Goal: Transaction & Acquisition: Purchase product/service

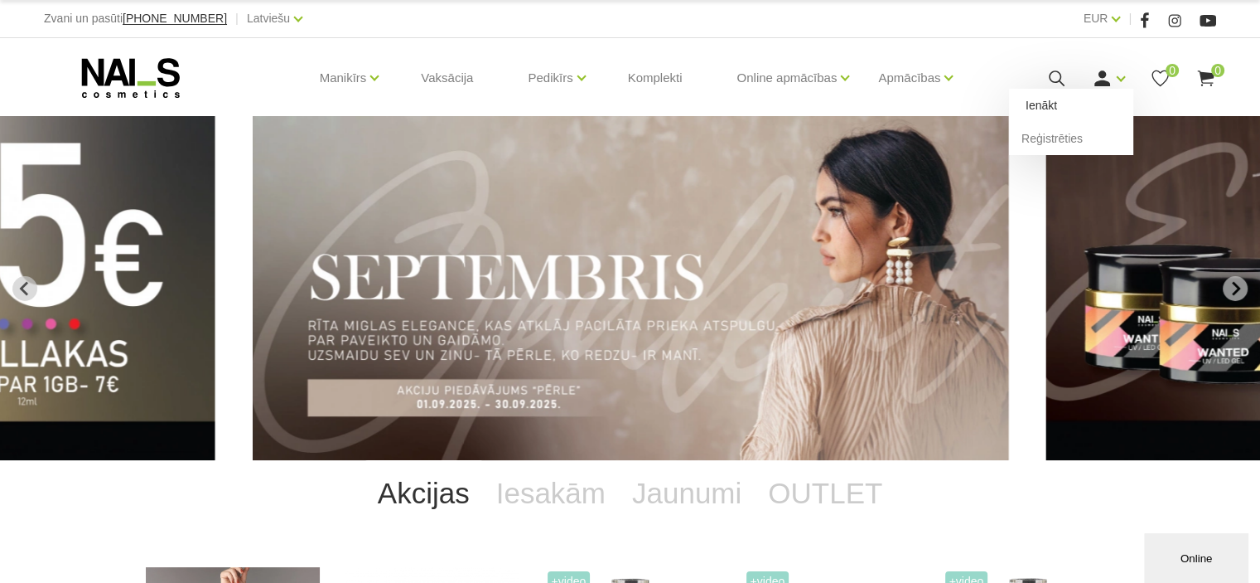
click at [1044, 106] on link "Ienākt" at bounding box center [1071, 105] width 124 height 33
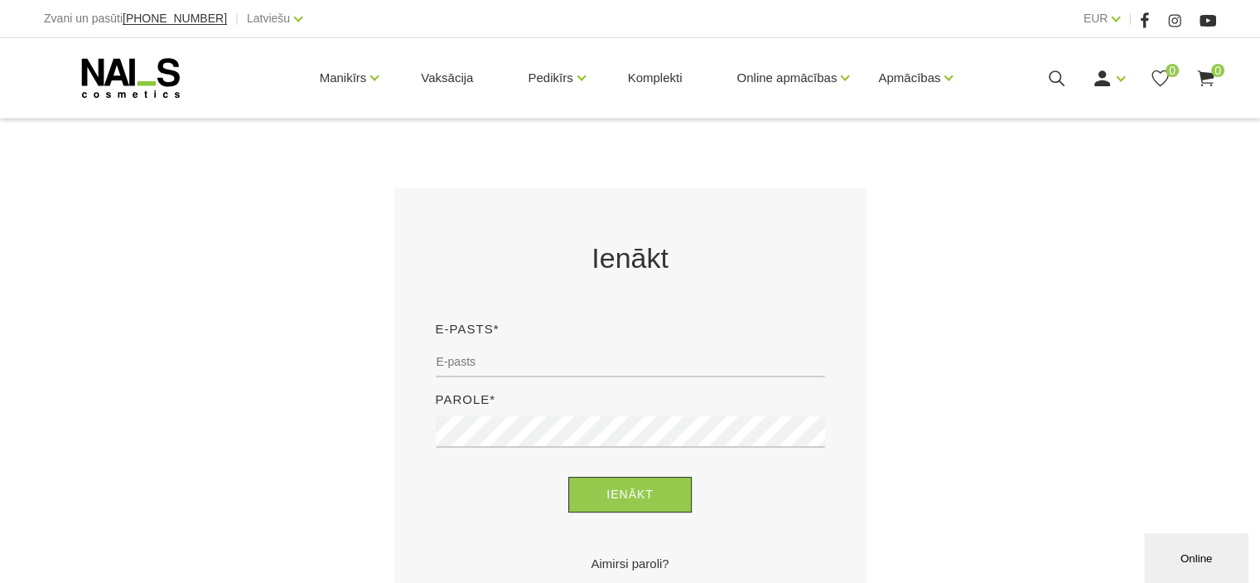
scroll to position [331, 0]
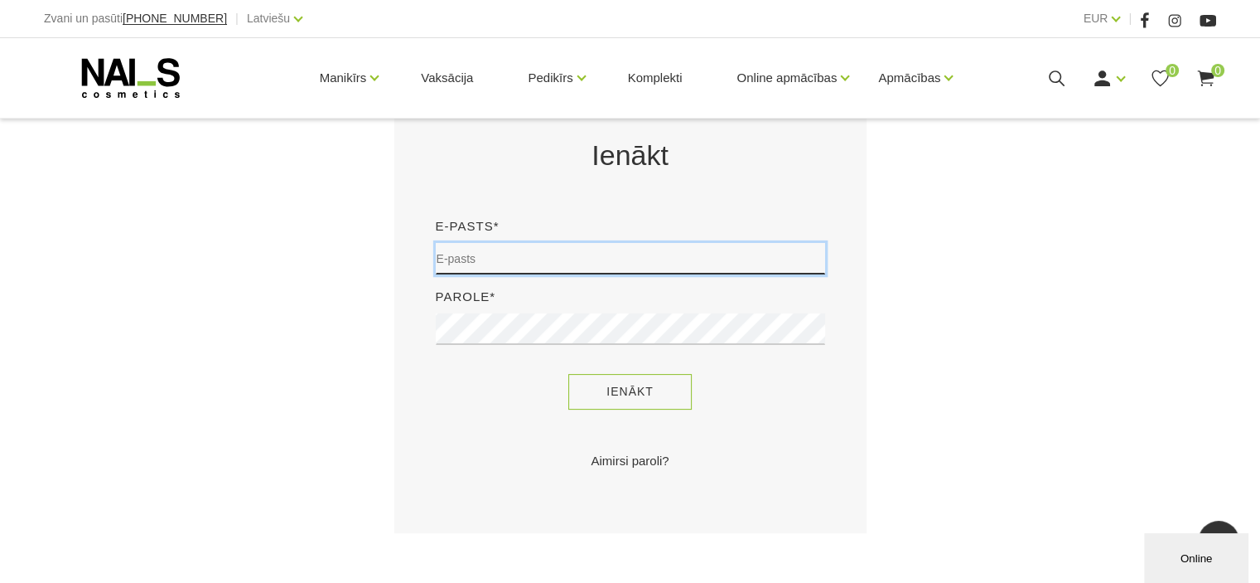
type input "lizbeta38@inbox.lv"
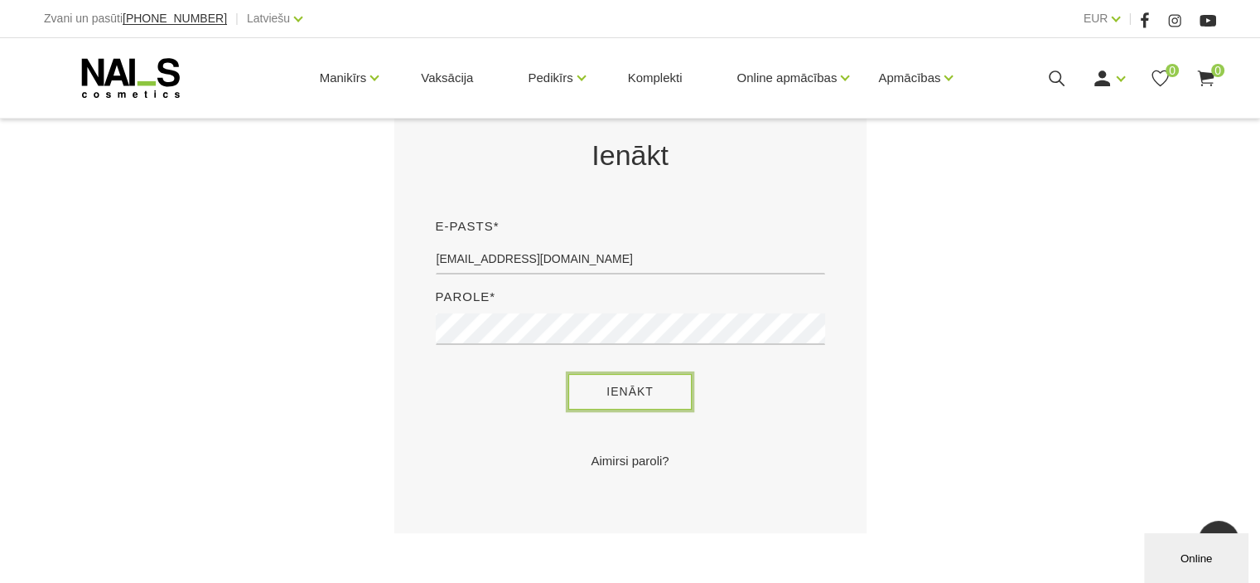
click at [636, 399] on button "Ienākt" at bounding box center [629, 392] width 123 height 36
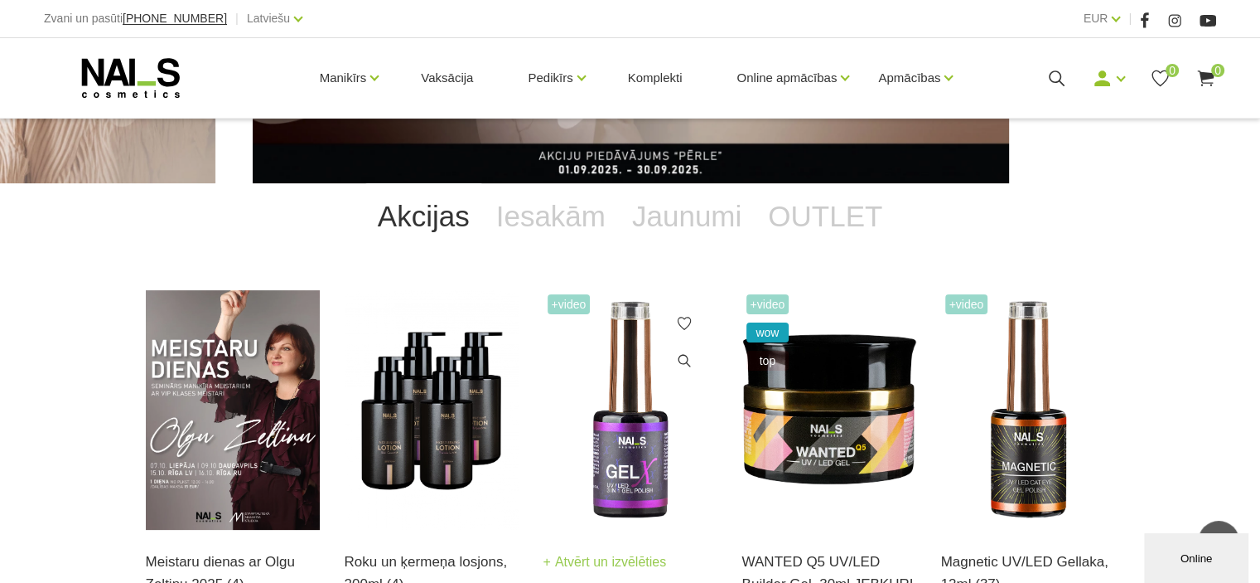
scroll to position [249, 0]
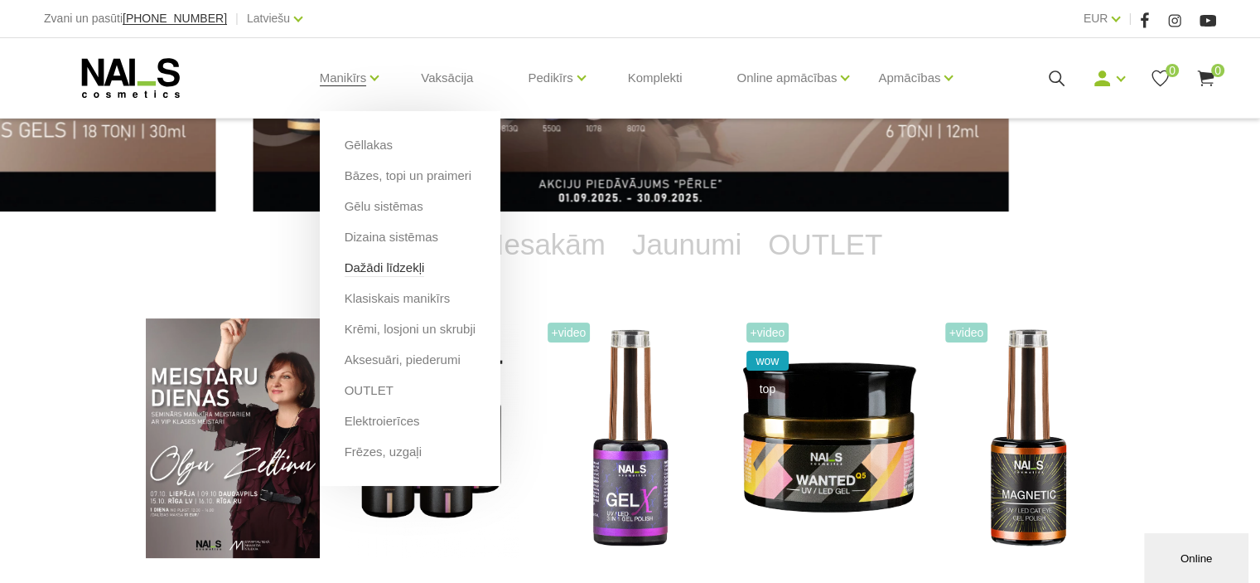
click at [384, 264] on link "Dažādi līdzekļi" at bounding box center [385, 268] width 80 height 18
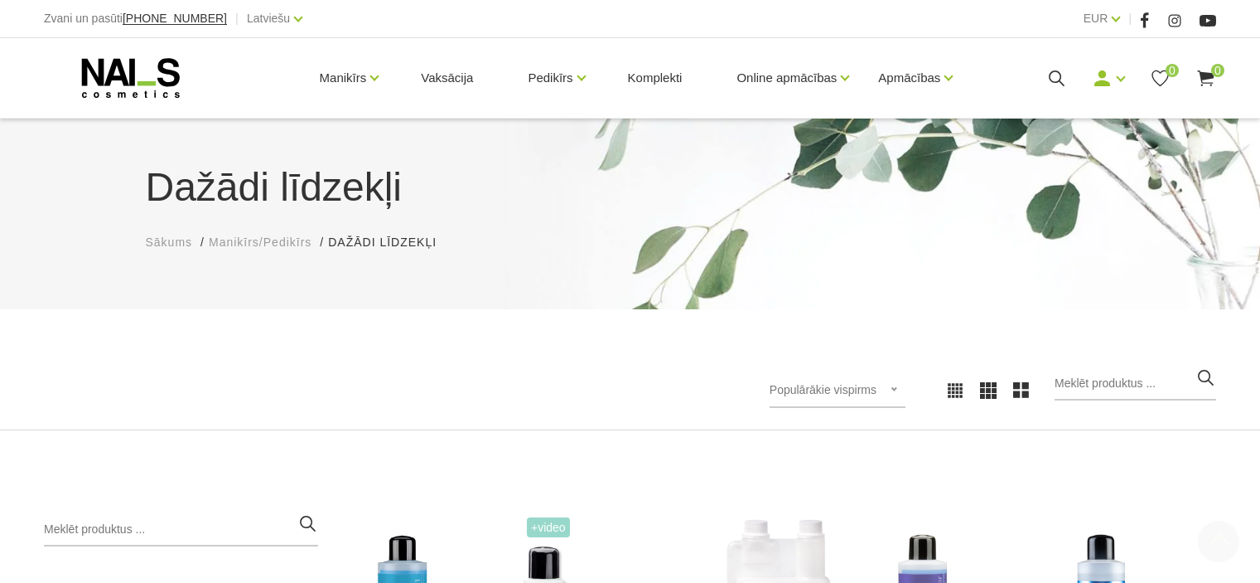
scroll to position [331, 0]
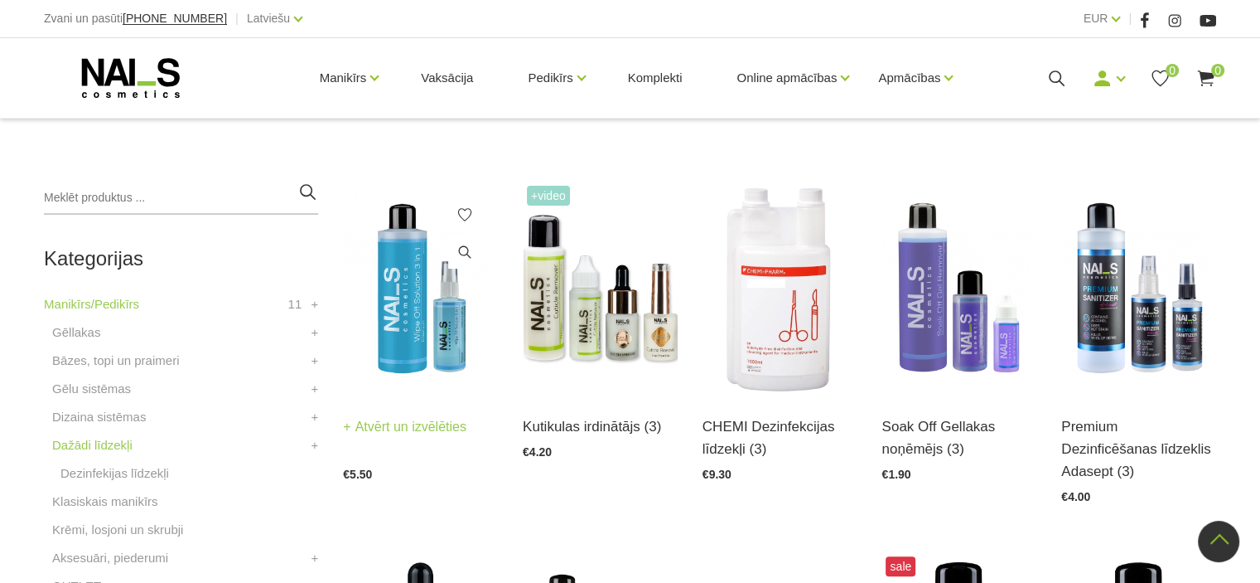
click at [395, 322] on img at bounding box center [420, 287] width 155 height 213
click at [534, 329] on img at bounding box center [600, 287] width 155 height 213
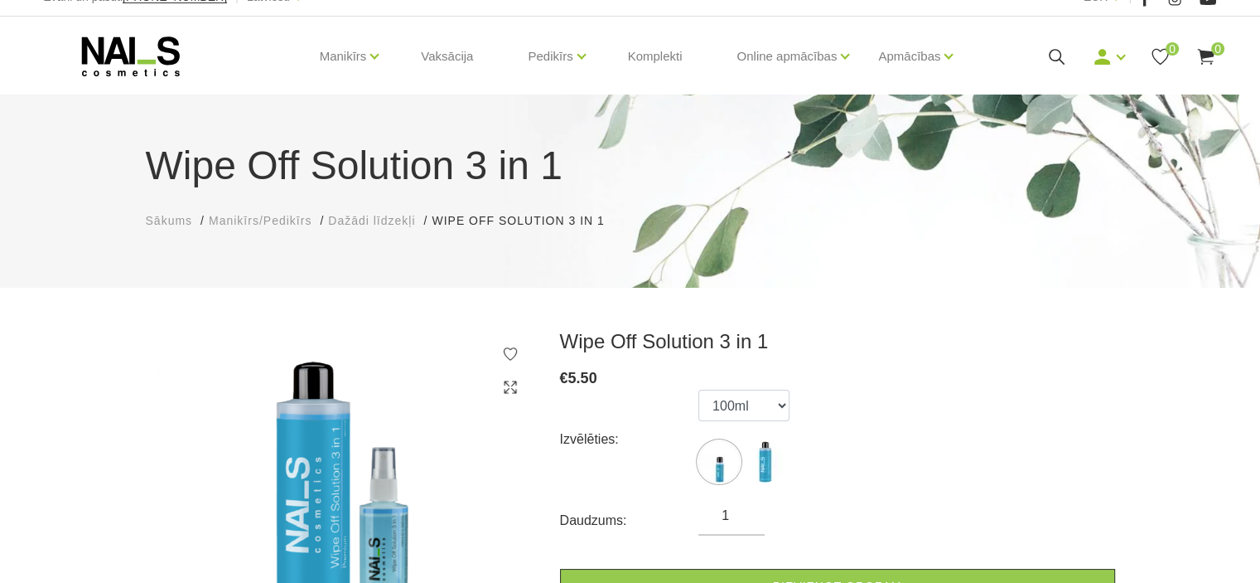
scroll to position [83, 0]
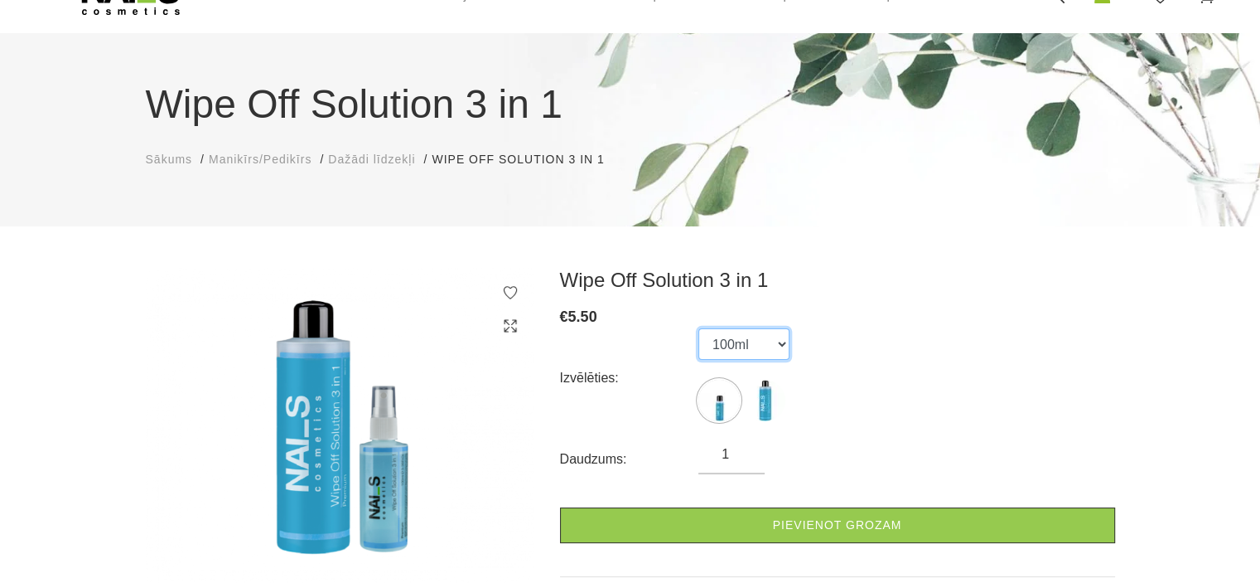
click at [773, 344] on select "100ml 500ml" at bounding box center [744, 343] width 91 height 31
select select "1752"
click at [699, 328] on select "100ml 500ml" at bounding box center [744, 343] width 91 height 31
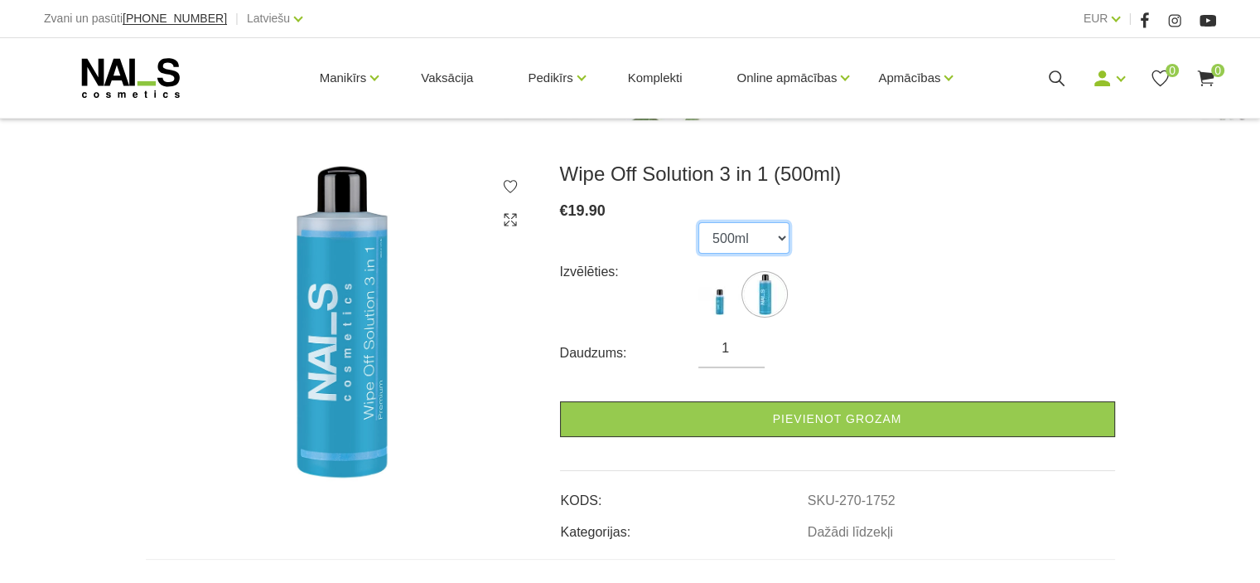
scroll to position [249, 0]
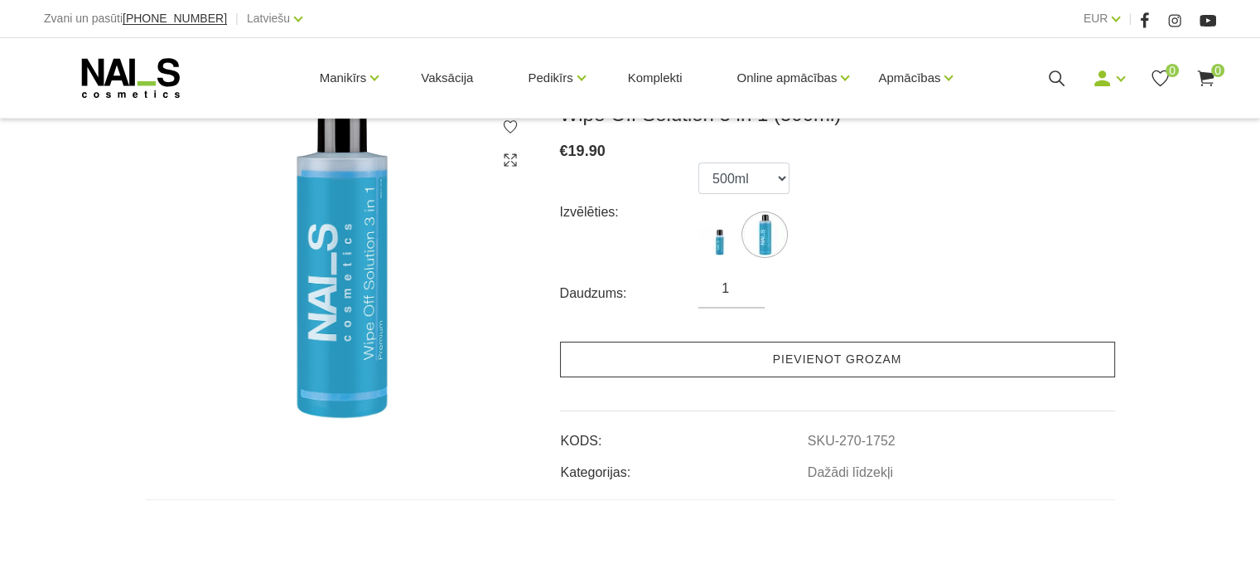
click at [805, 360] on link "Pievienot grozam" at bounding box center [837, 359] width 555 height 36
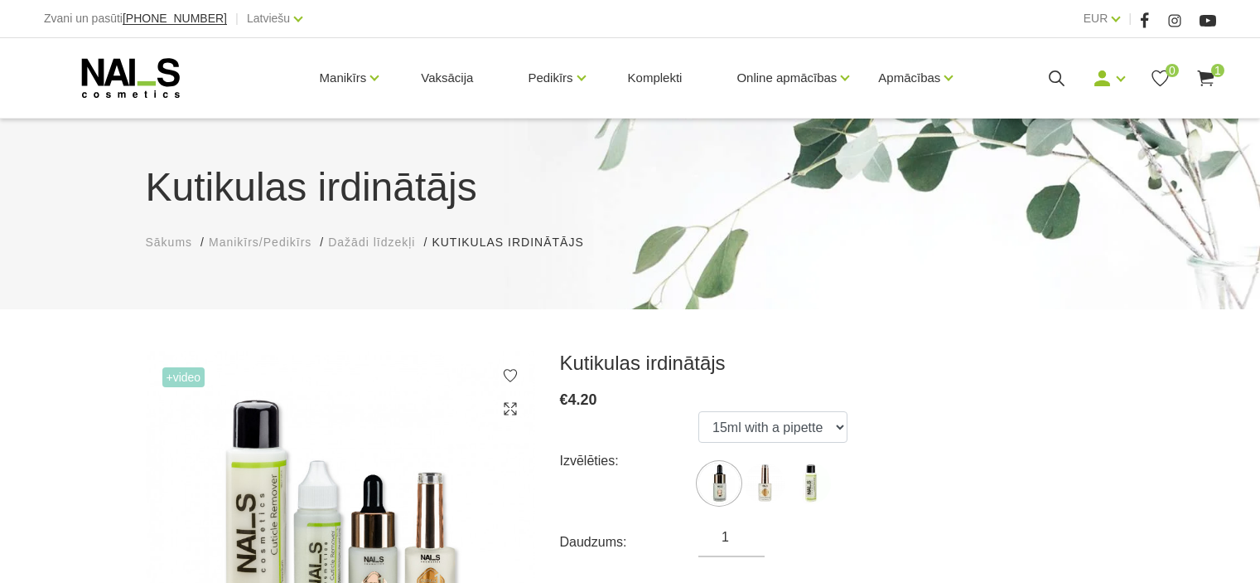
scroll to position [166, 0]
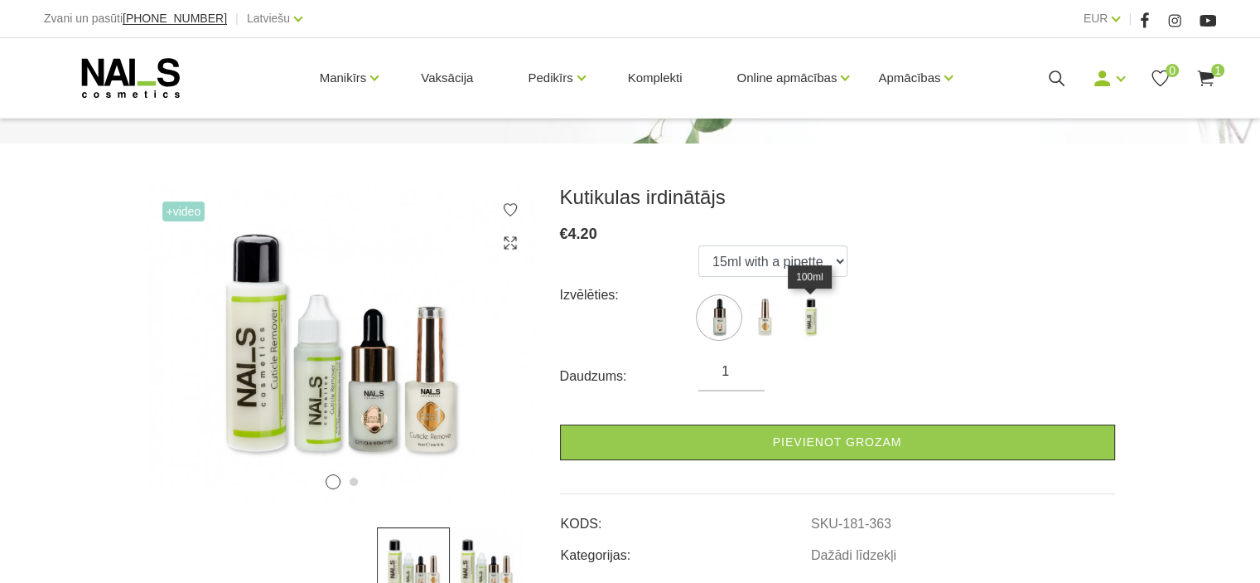
click at [812, 324] on img at bounding box center [810, 317] width 41 height 41
select select "365"
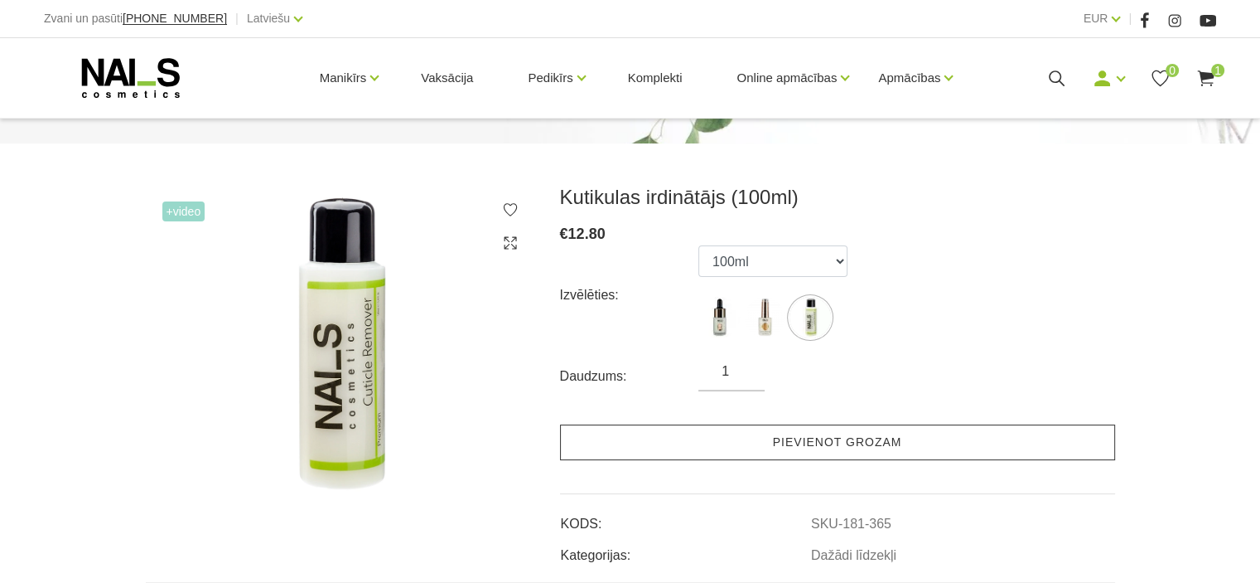
click at [829, 442] on link "Pievienot grozam" at bounding box center [837, 442] width 555 height 36
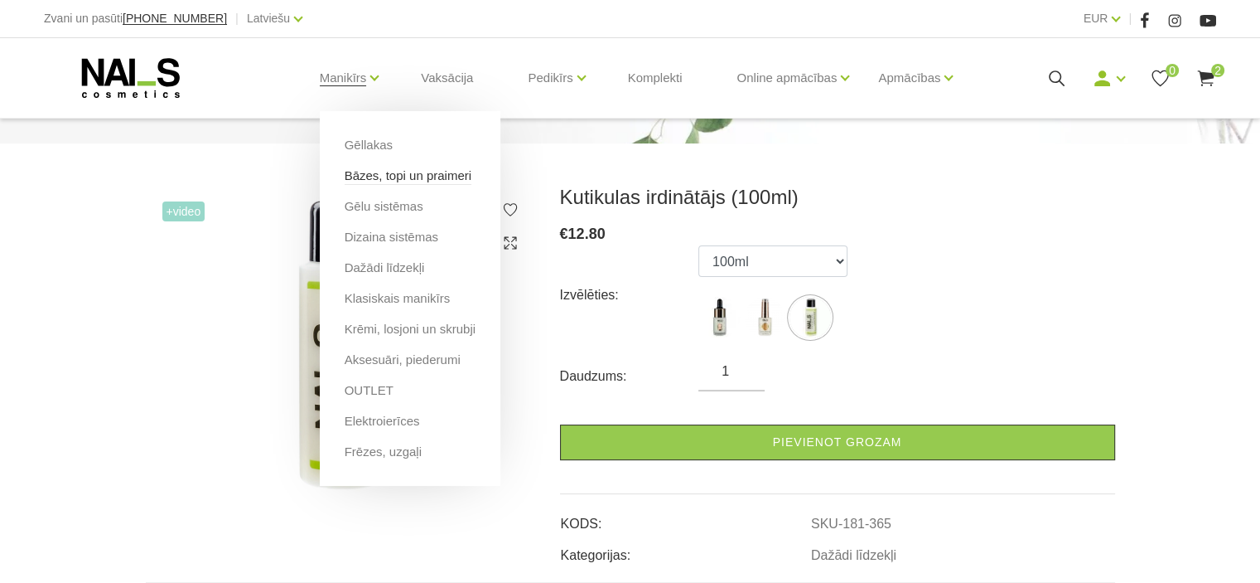
click at [399, 179] on link "Bāzes, topi un praimeri" at bounding box center [408, 176] width 127 height 18
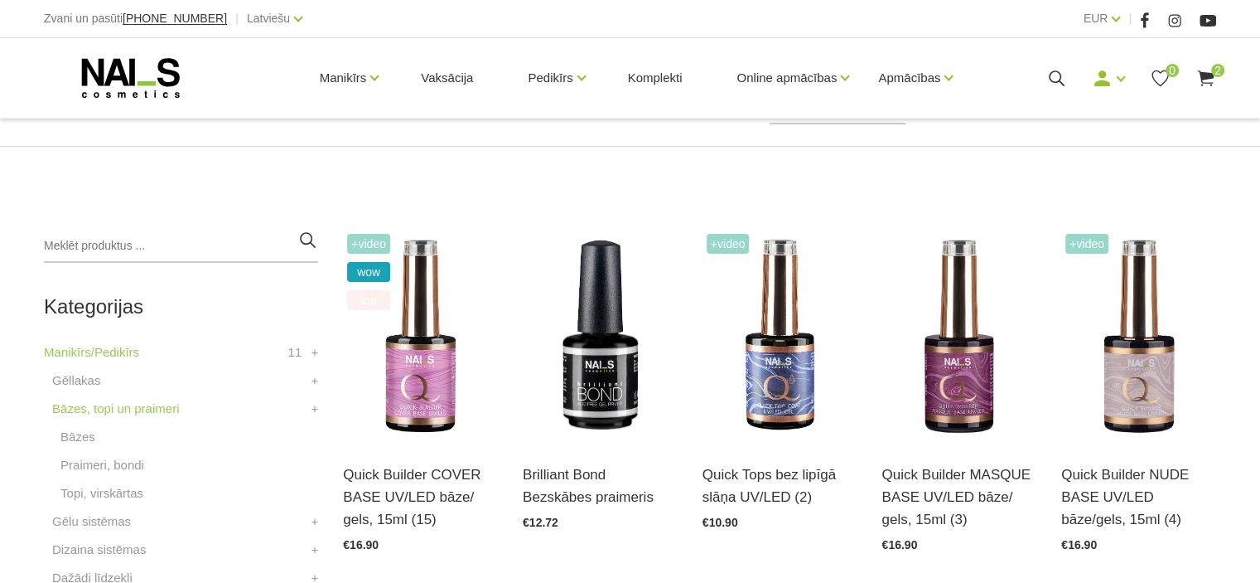
scroll to position [414, 0]
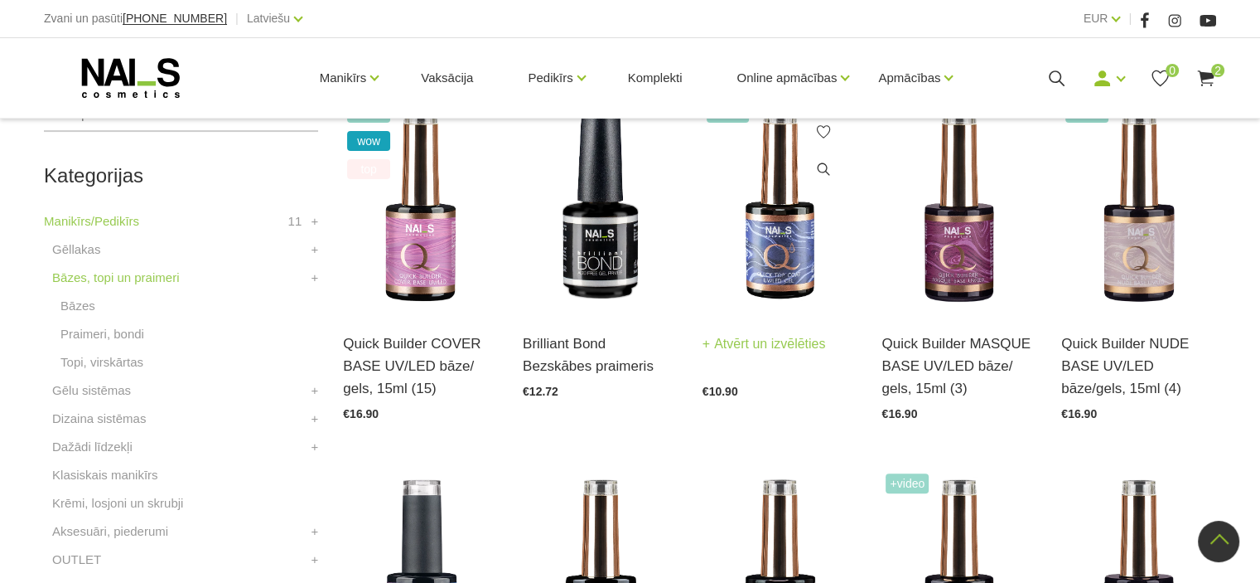
click at [776, 268] on img at bounding box center [780, 205] width 155 height 213
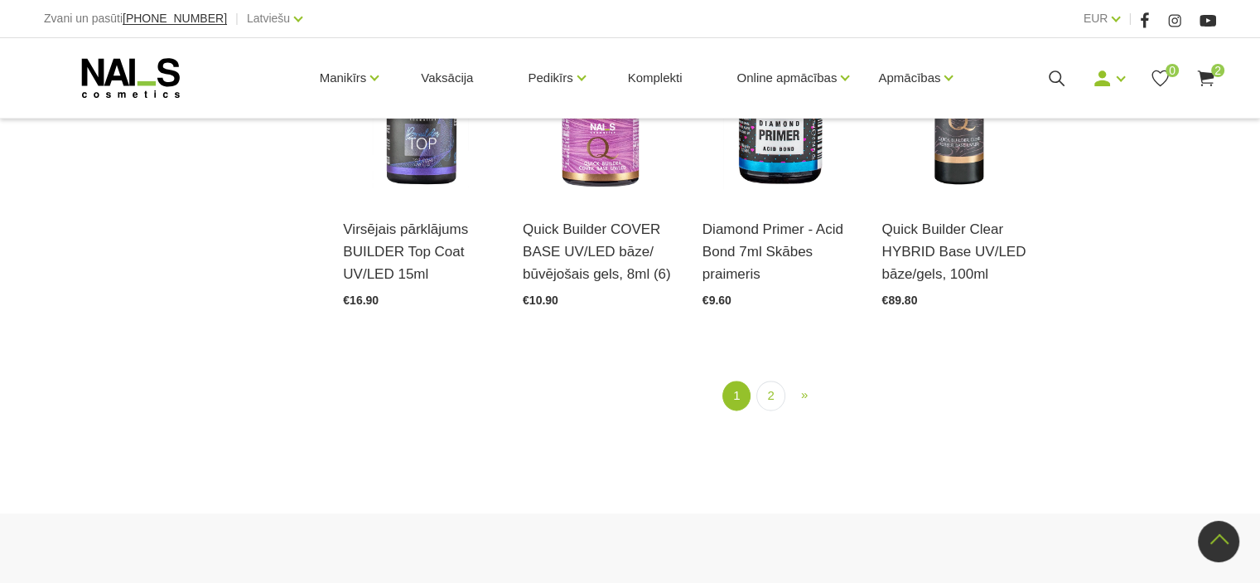
scroll to position [2143, 0]
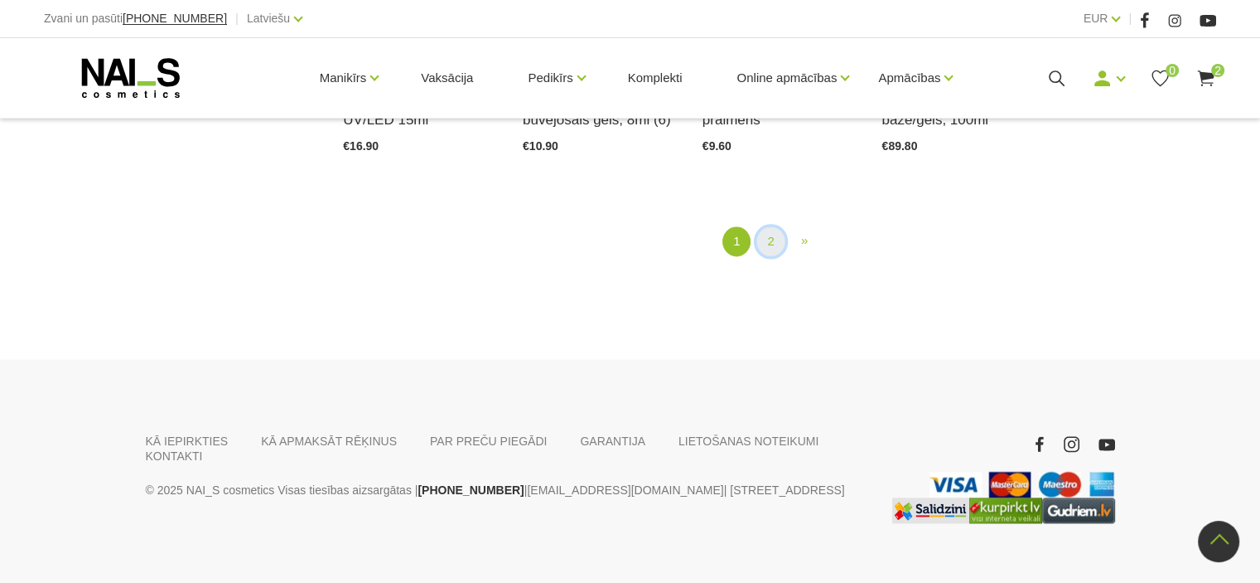
click at [773, 226] on link "2" at bounding box center [771, 241] width 28 height 31
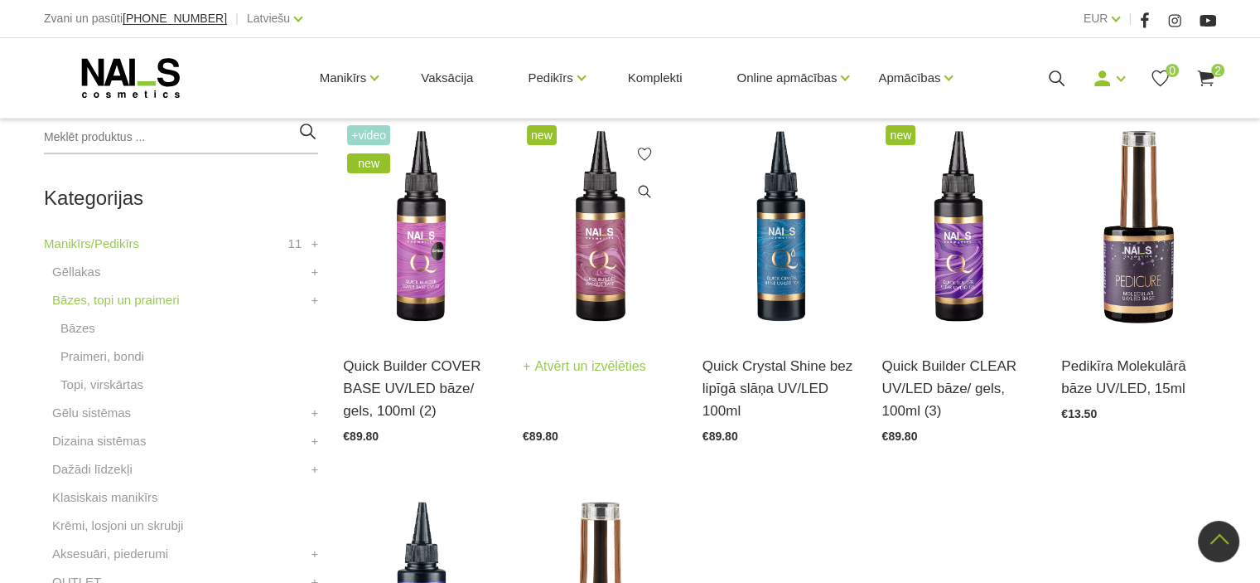
scroll to position [421, 0]
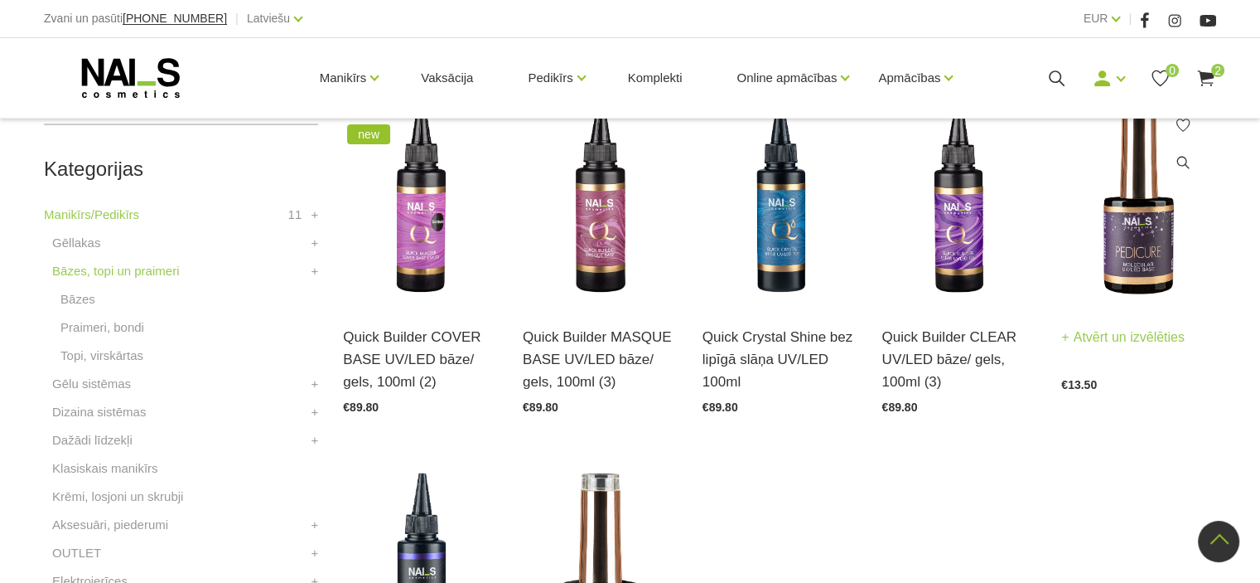
click at [1137, 254] on img at bounding box center [1138, 198] width 155 height 213
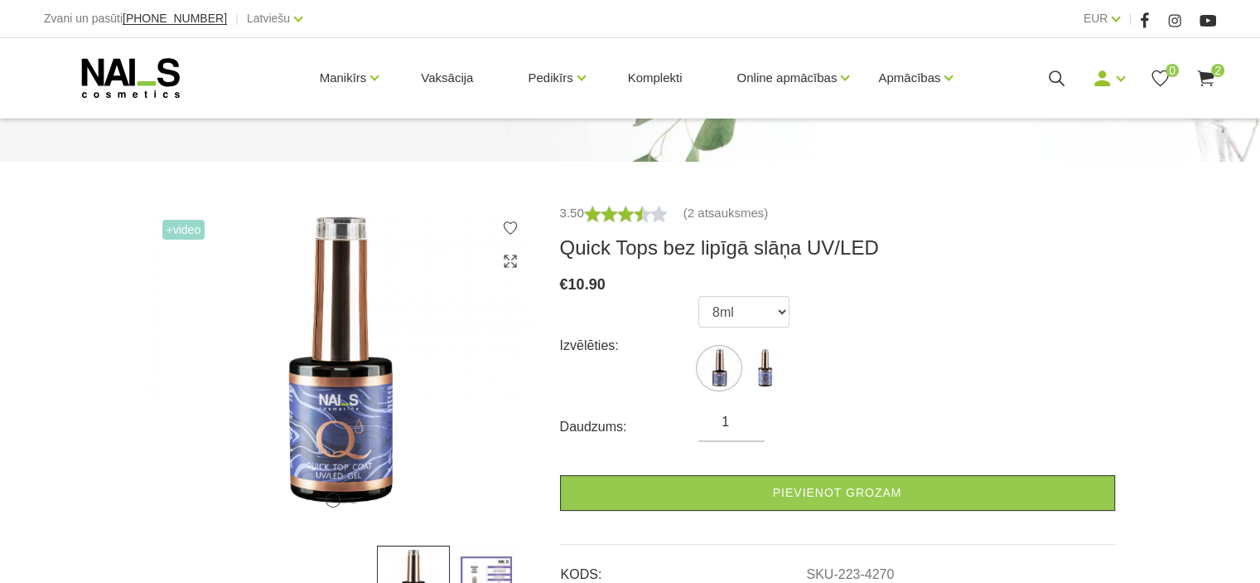
scroll to position [166, 0]
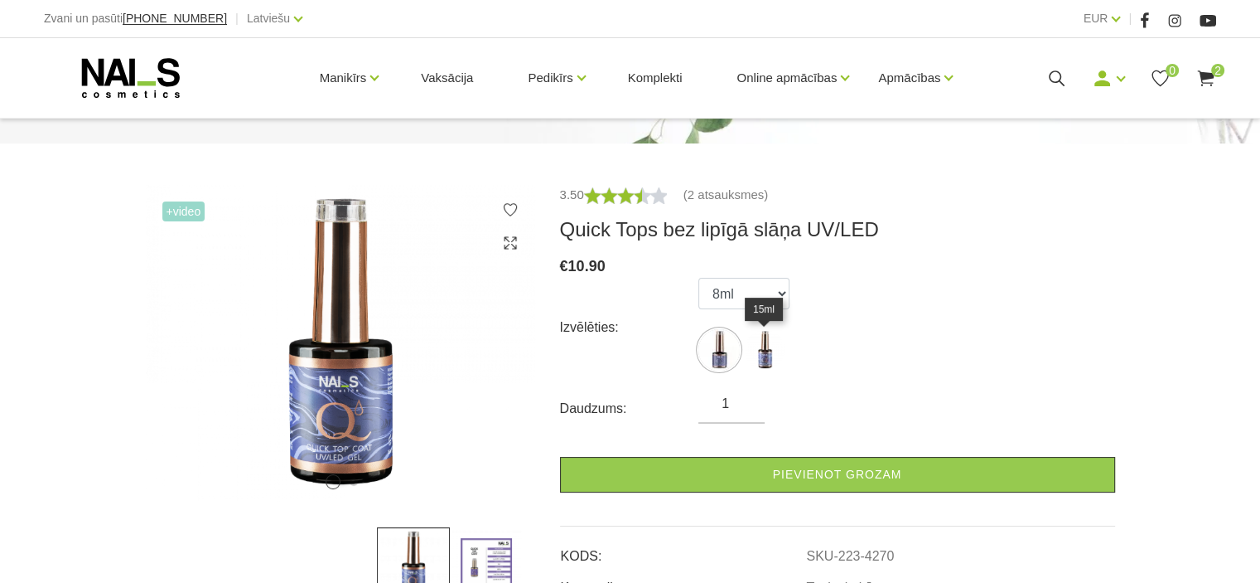
click at [770, 354] on img at bounding box center [764, 349] width 41 height 41
select select "4269"
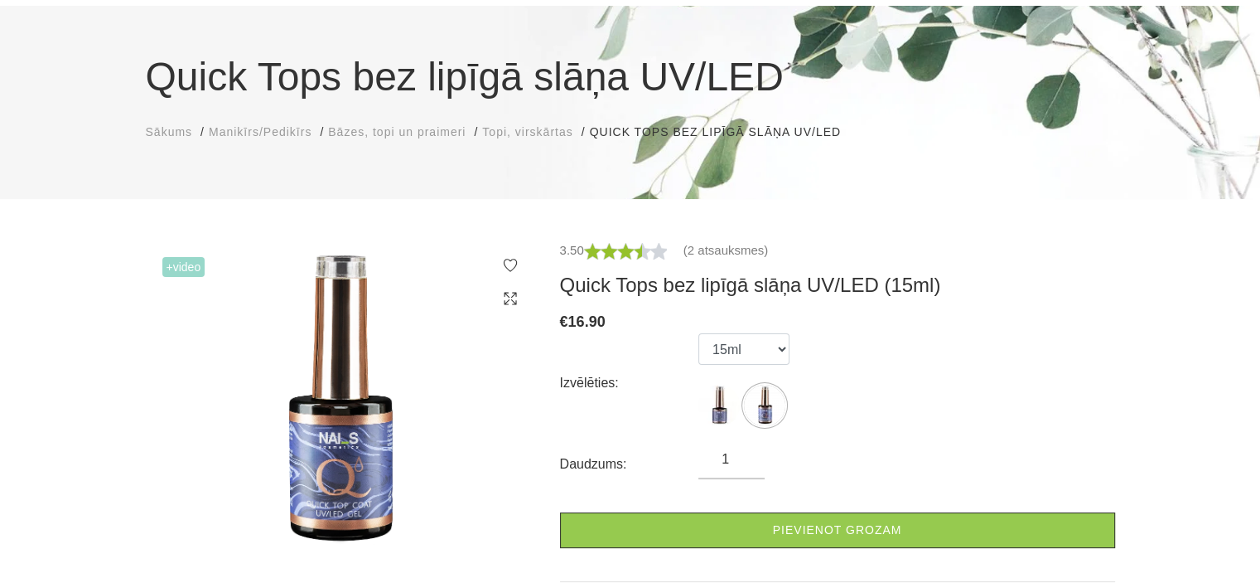
scroll to position [83, 0]
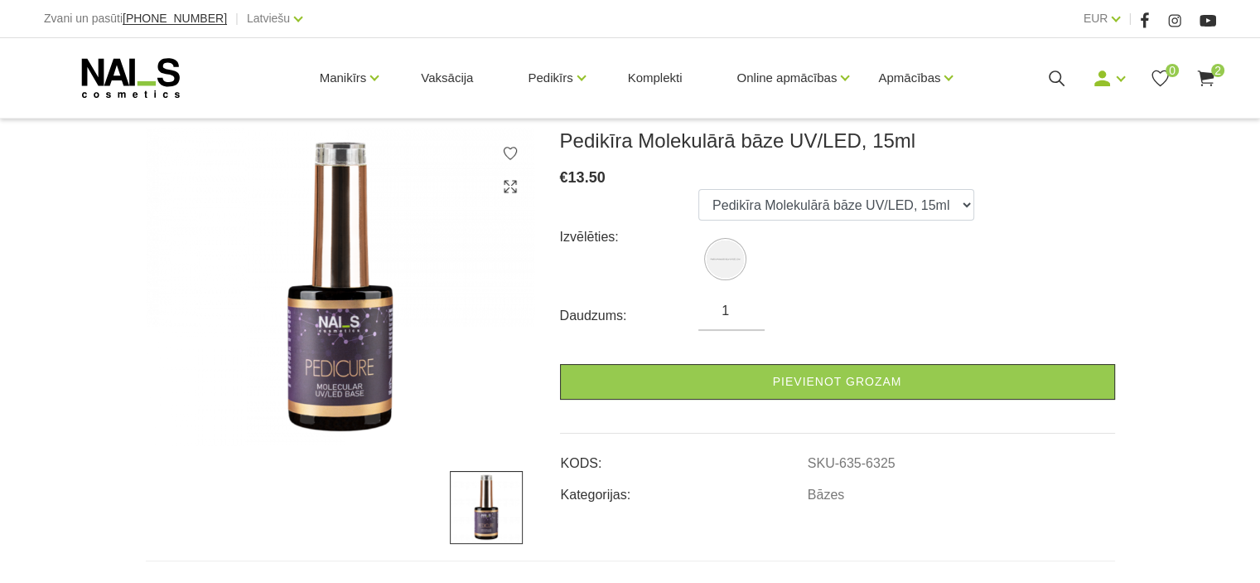
scroll to position [249, 0]
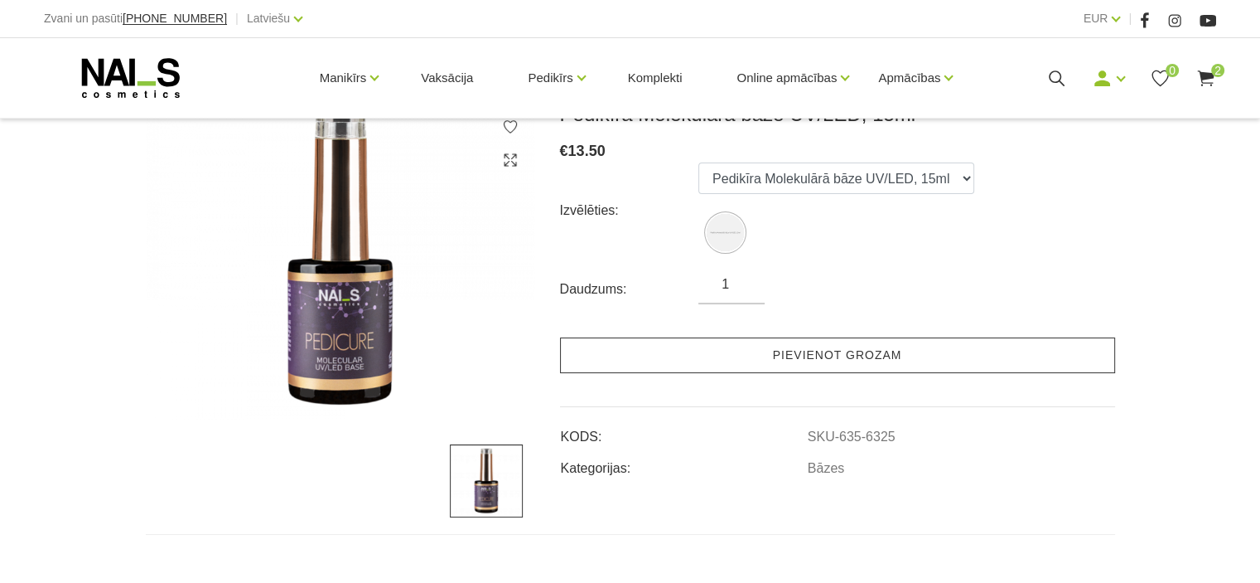
click at [813, 355] on link "Pievienot grozam" at bounding box center [837, 355] width 555 height 36
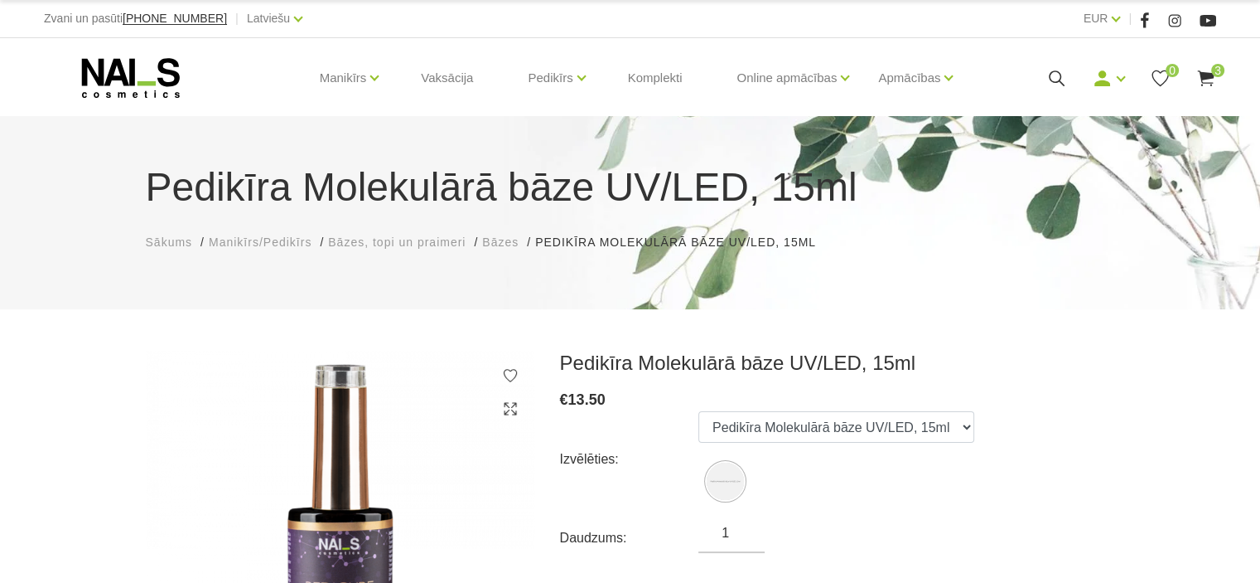
scroll to position [0, 0]
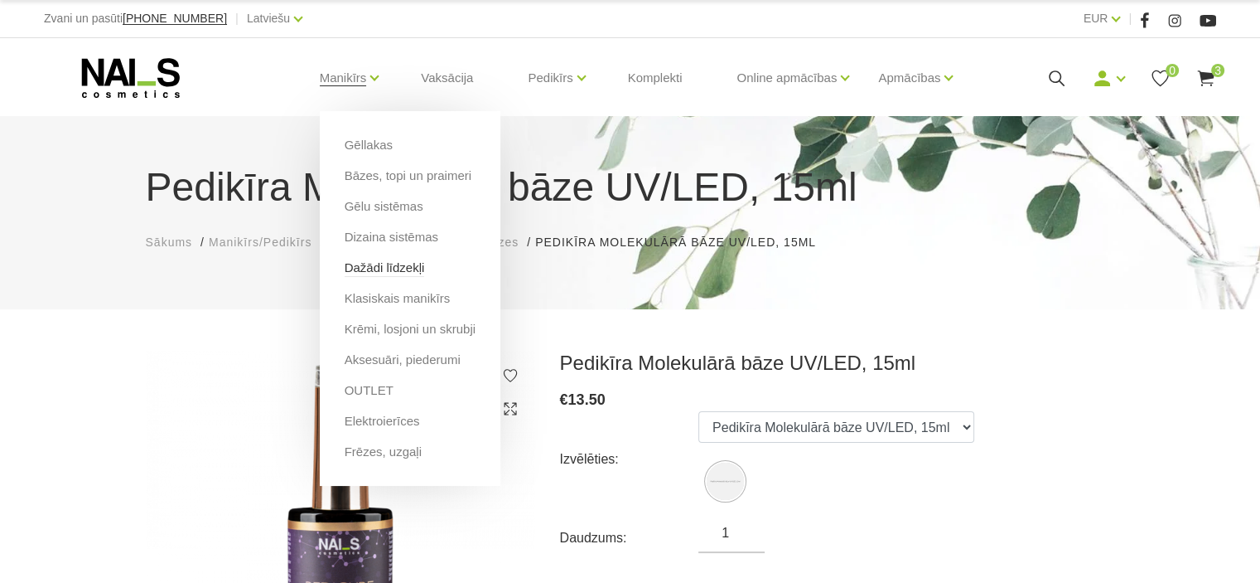
click at [376, 266] on link "Dažādi līdzekļi" at bounding box center [385, 268] width 80 height 18
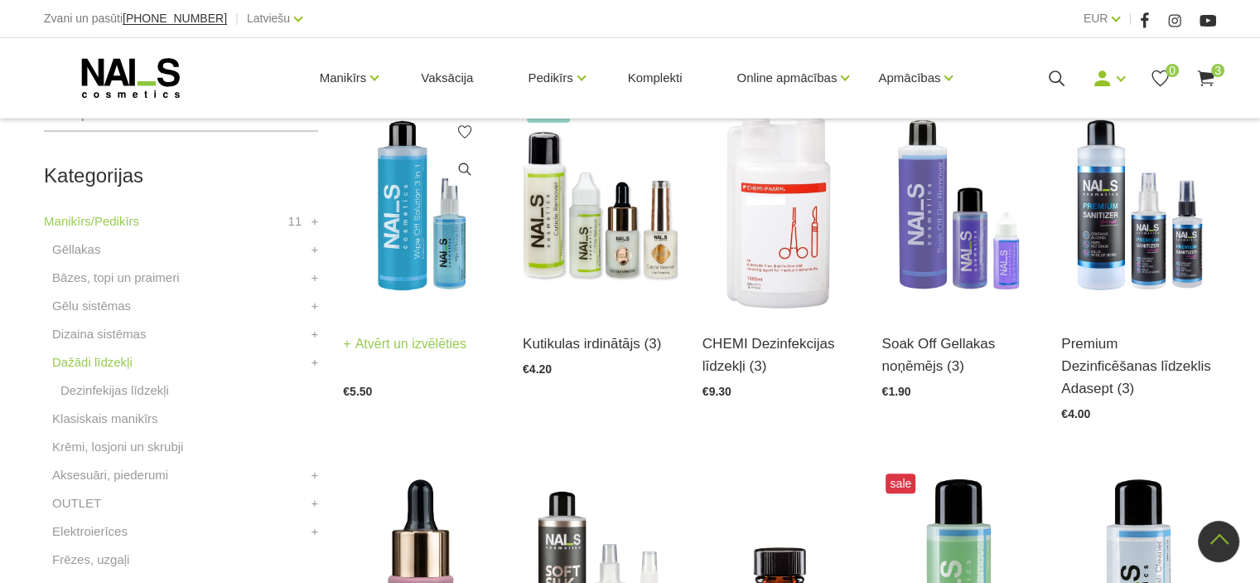
scroll to position [414, 0]
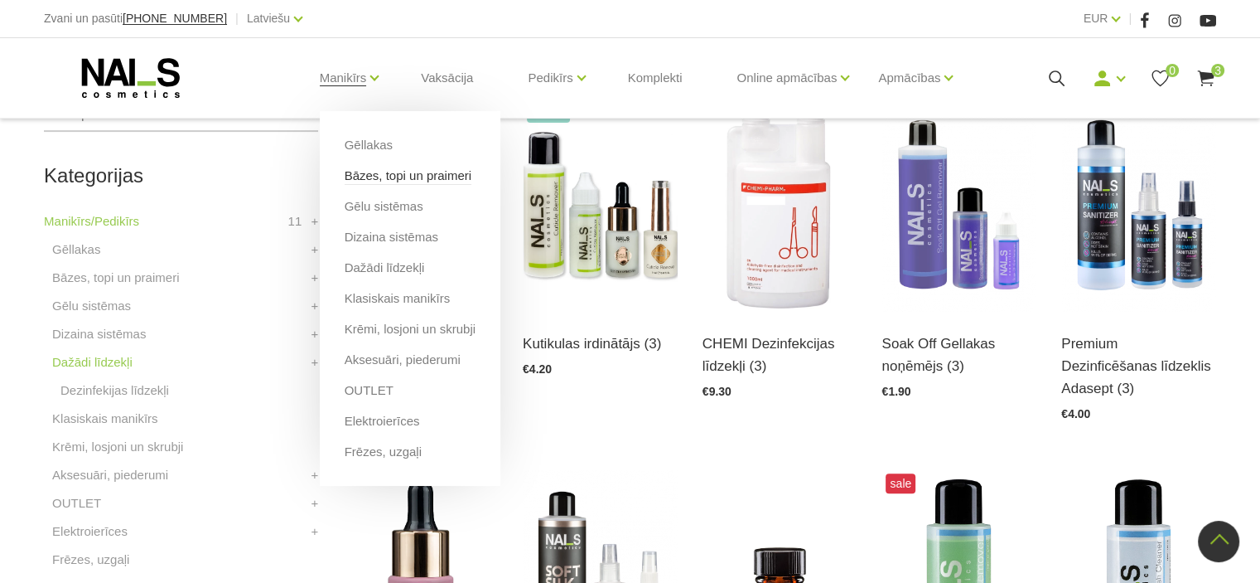
click at [358, 177] on link "Bāzes, topi un praimeri" at bounding box center [408, 176] width 127 height 18
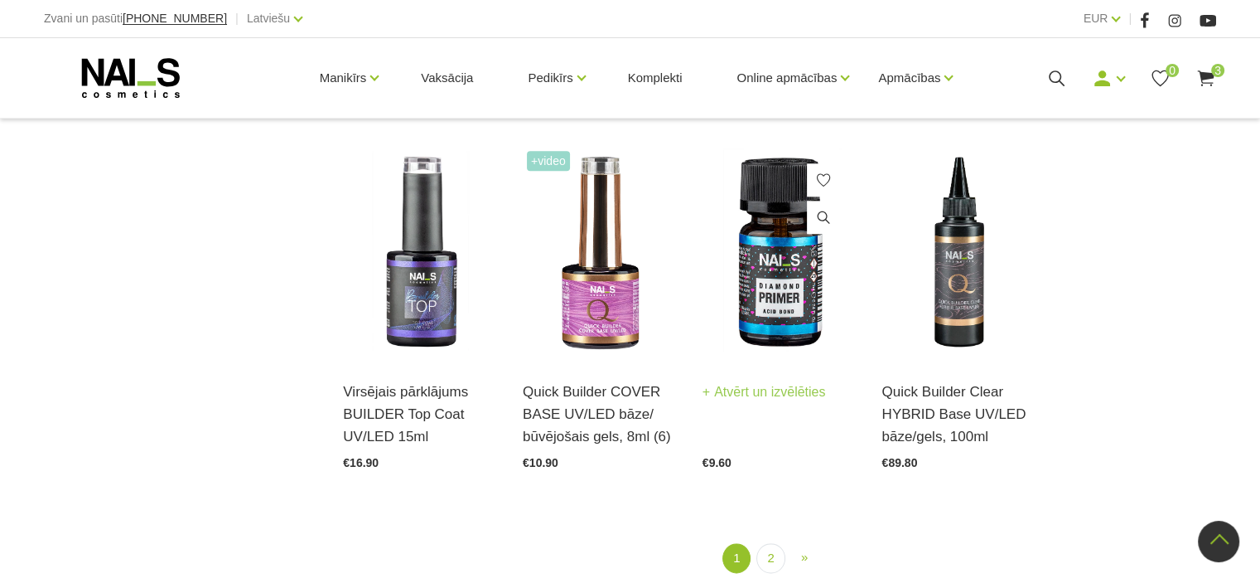
scroll to position [1823, 0]
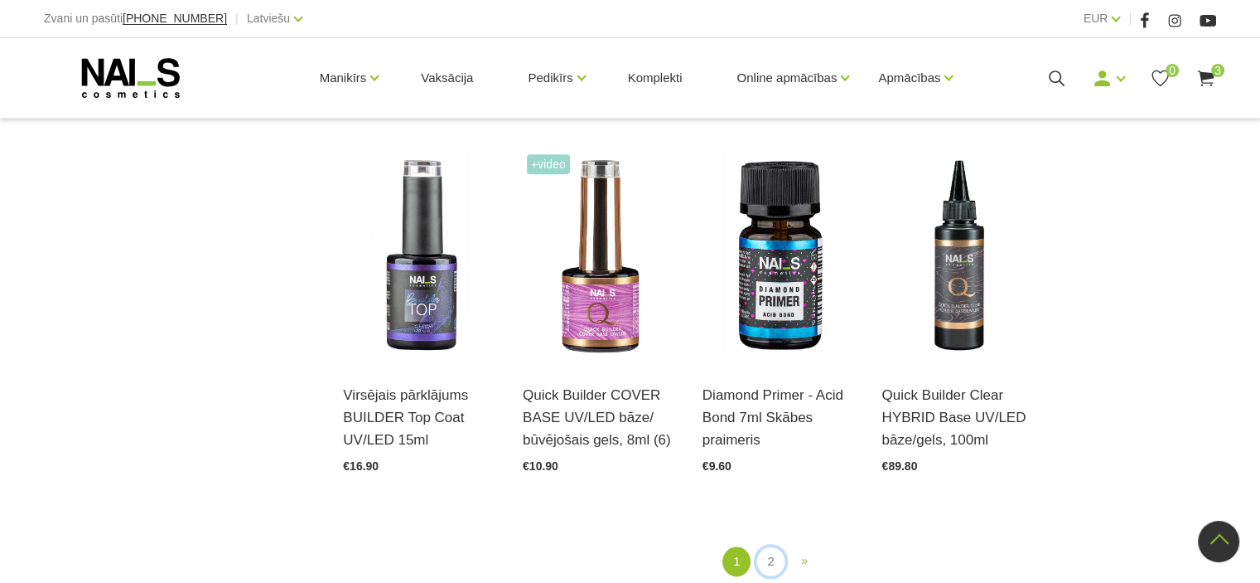
click at [772, 546] on link "2" at bounding box center [771, 561] width 28 height 31
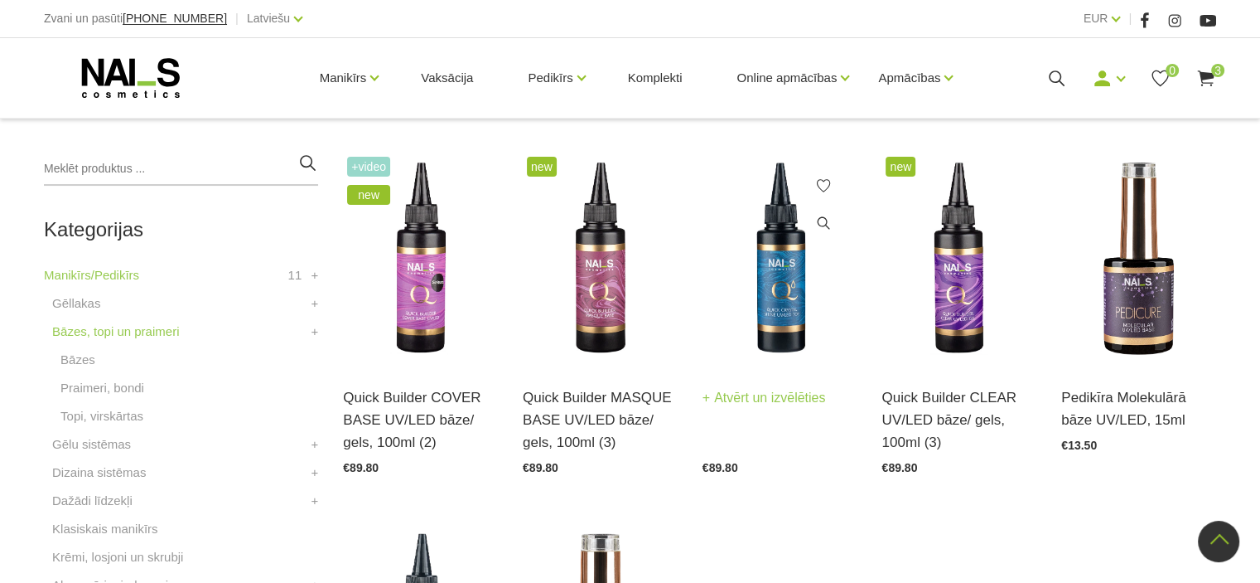
scroll to position [338, 0]
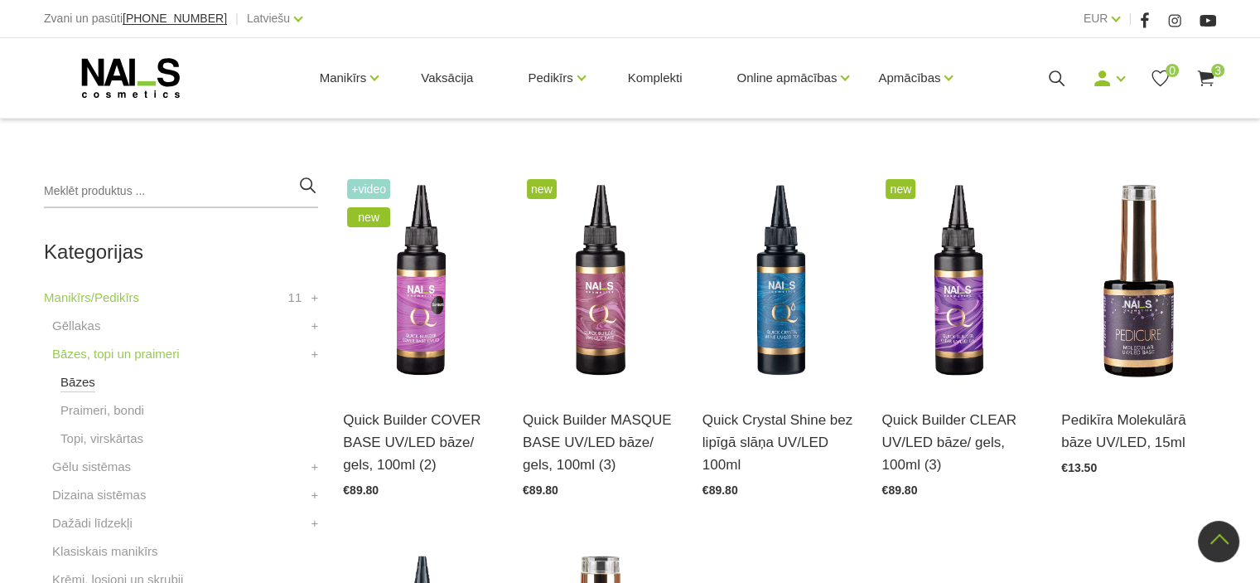
click at [76, 385] on link "Bāzes" at bounding box center [77, 382] width 35 height 20
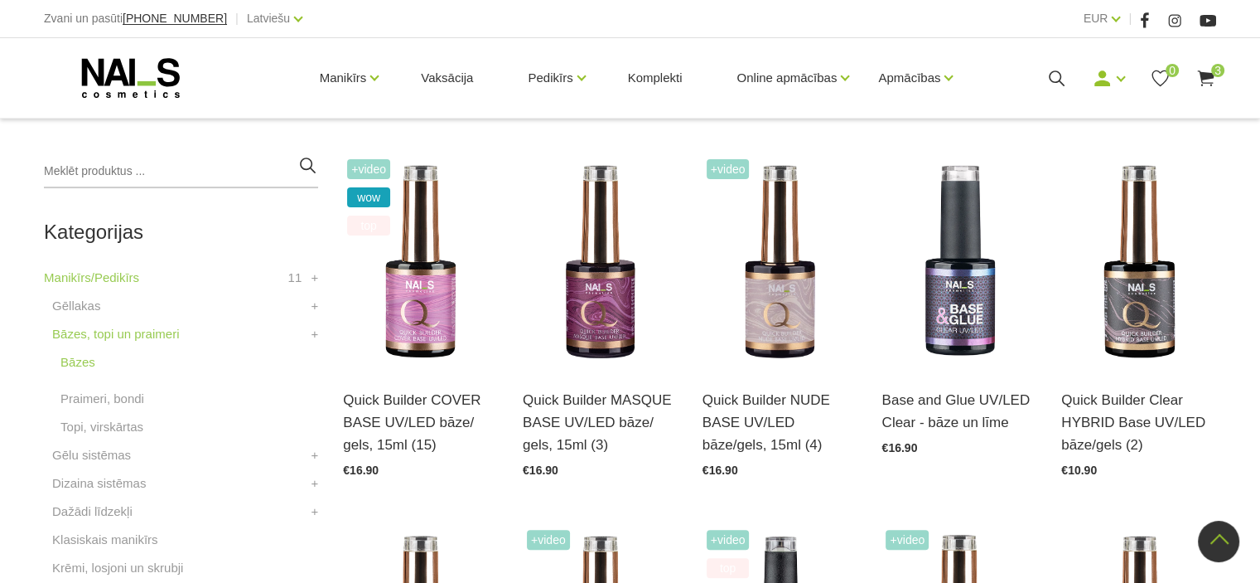
scroll to position [331, 0]
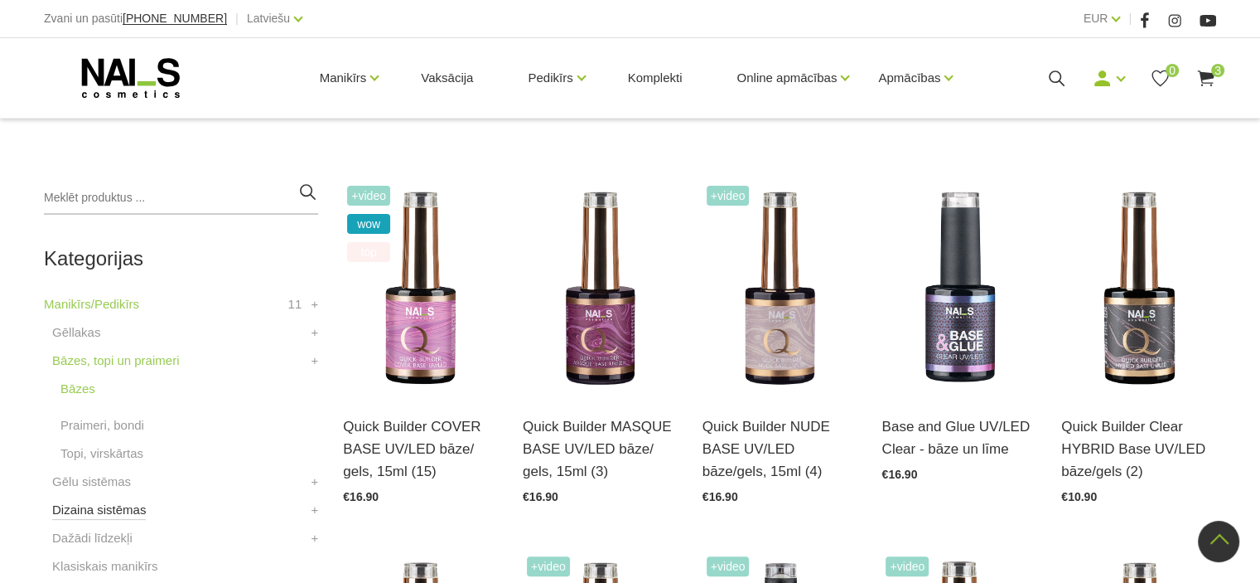
click at [115, 511] on link "Dizaina sistēmas" at bounding box center [99, 510] width 94 height 20
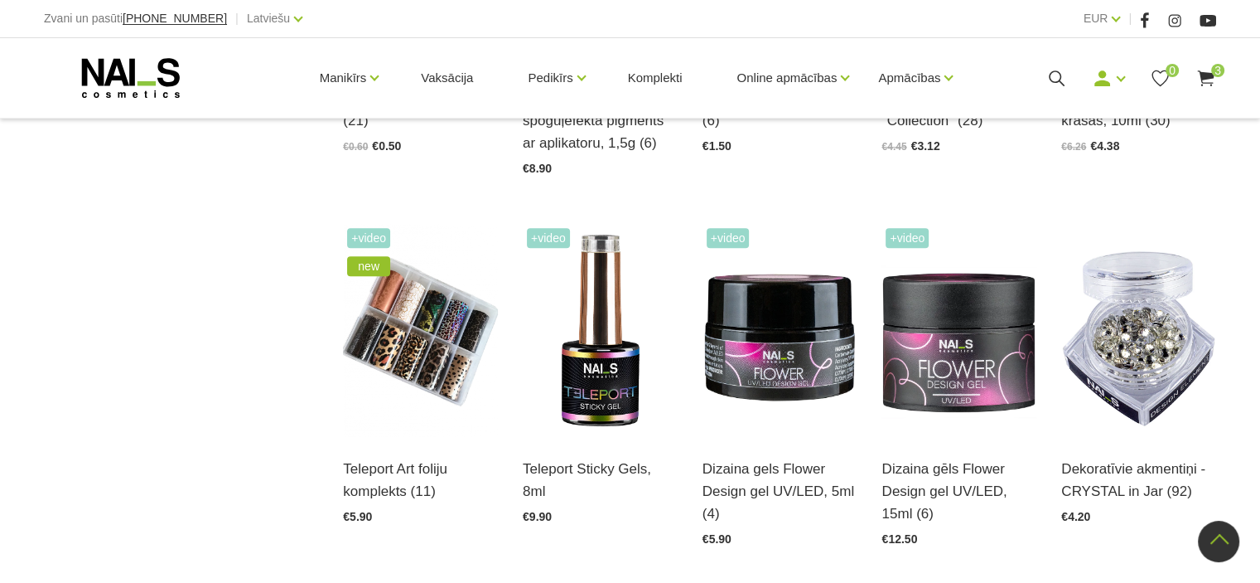
scroll to position [1409, 0]
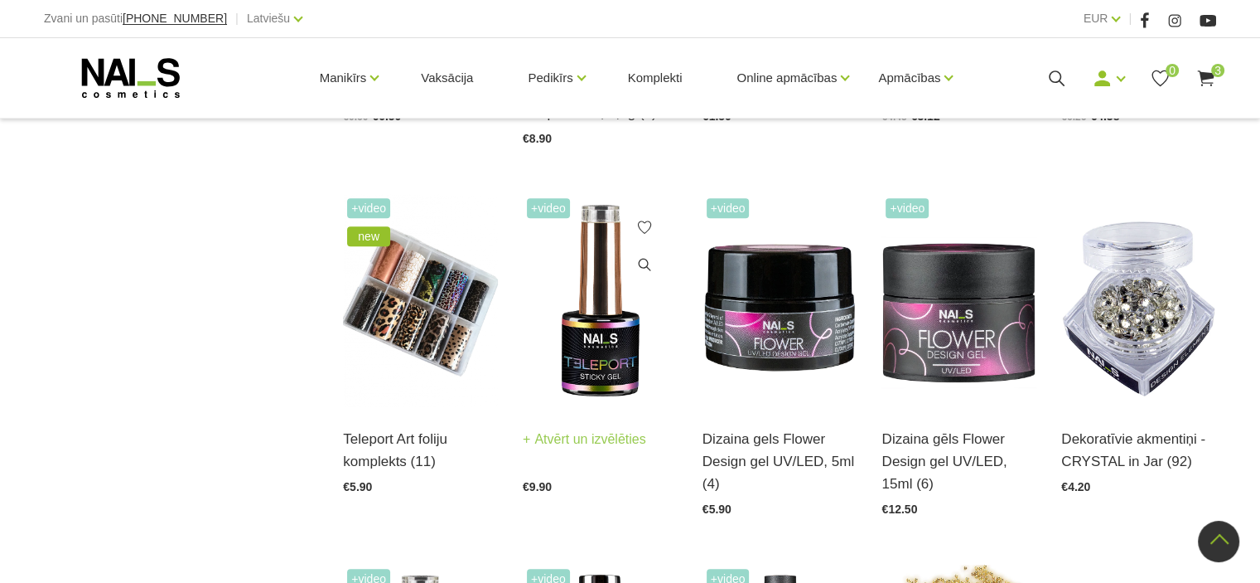
click at [595, 369] on img at bounding box center [600, 300] width 155 height 213
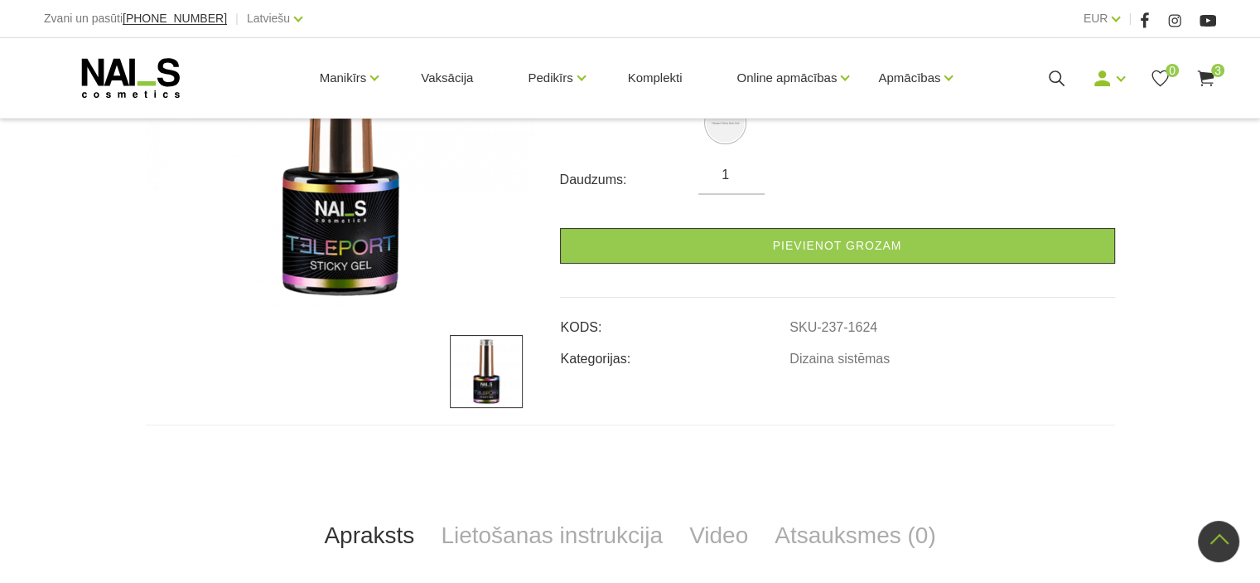
scroll to position [249, 0]
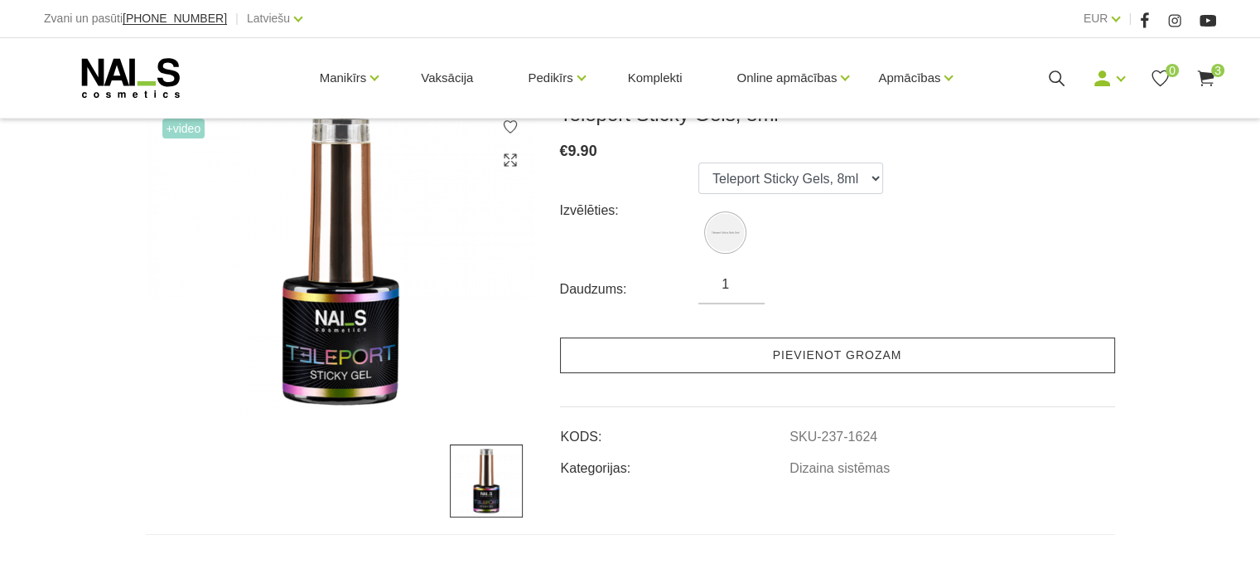
click at [843, 357] on link "Pievienot grozam" at bounding box center [837, 355] width 555 height 36
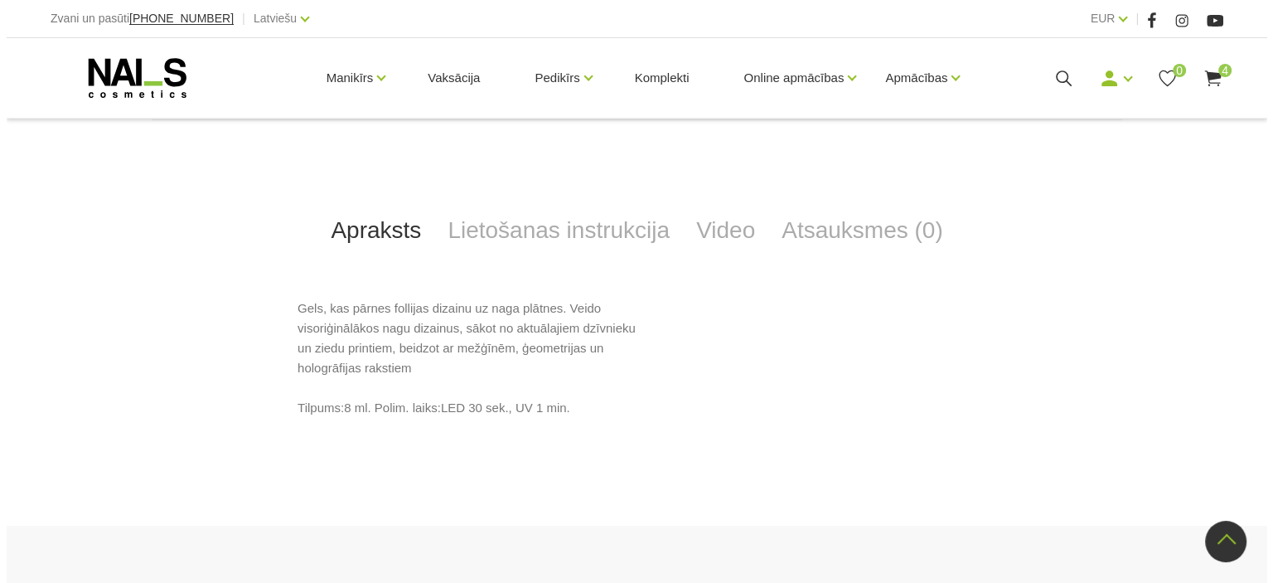
scroll to position [497, 0]
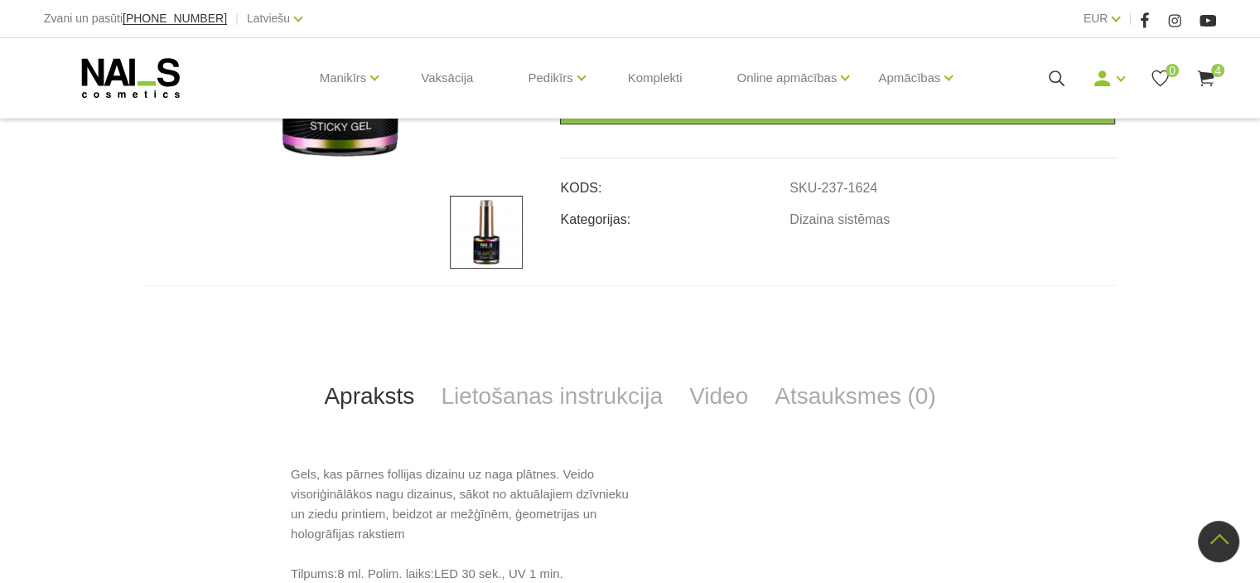
click at [1203, 74] on use at bounding box center [1205, 78] width 17 height 16
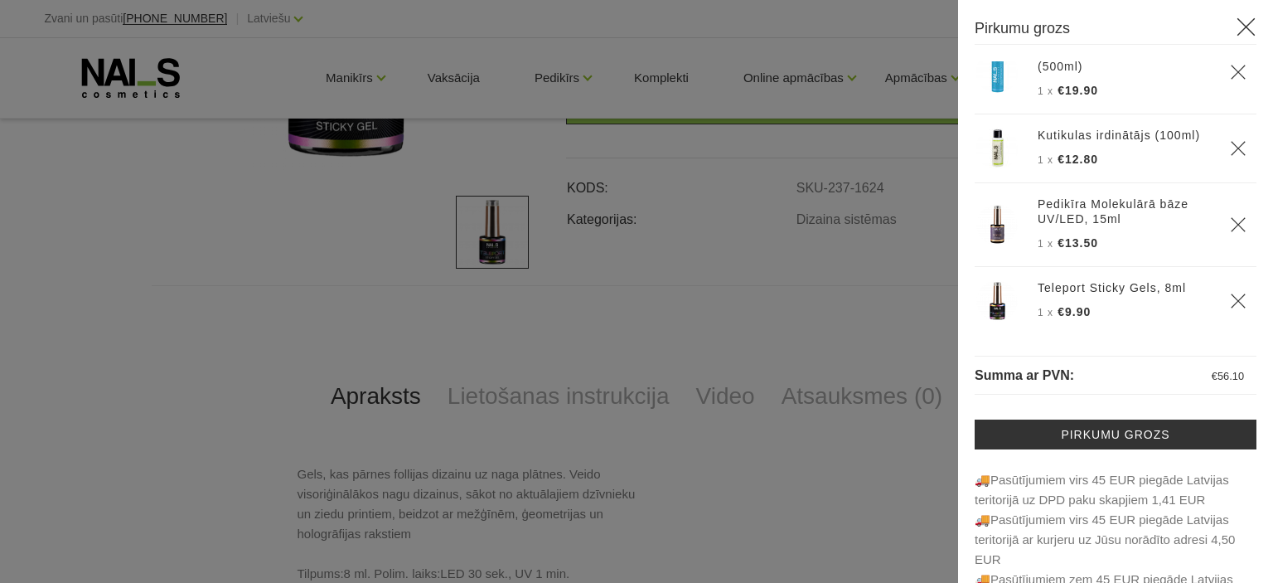
scroll to position [44, 0]
click at [1230, 220] on icon "Delete" at bounding box center [1238, 223] width 17 height 17
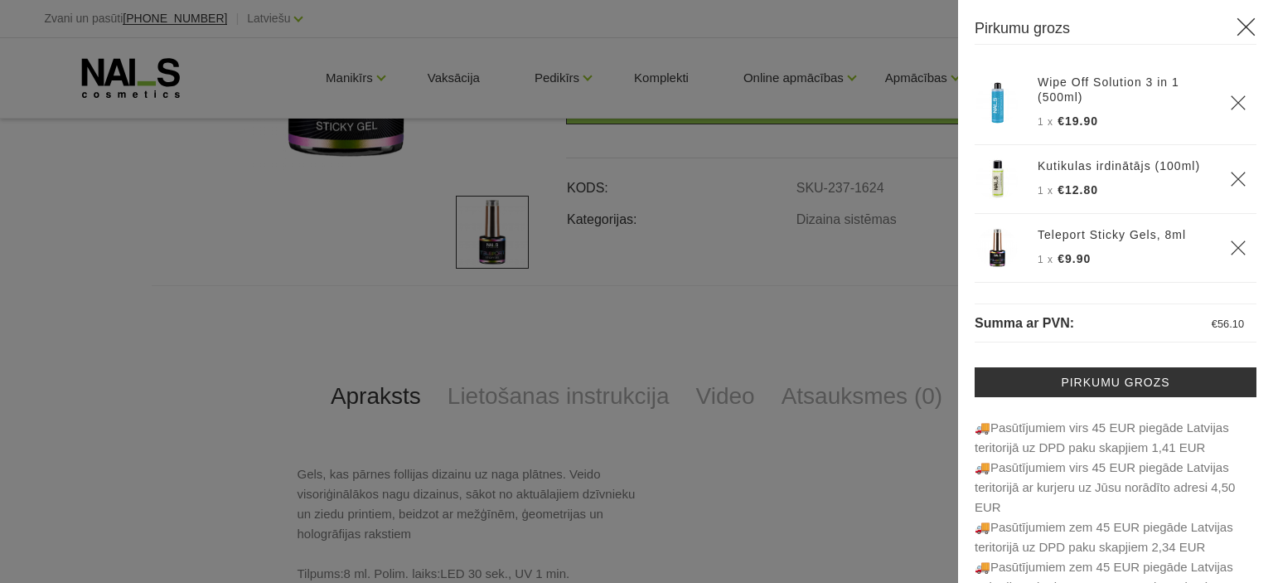
scroll to position [0, 0]
drag, startPoint x: 425, startPoint y: 217, endPoint x: 379, endPoint y: 226, distance: 46.5
click at [423, 217] on div at bounding box center [636, 291] width 1273 height 583
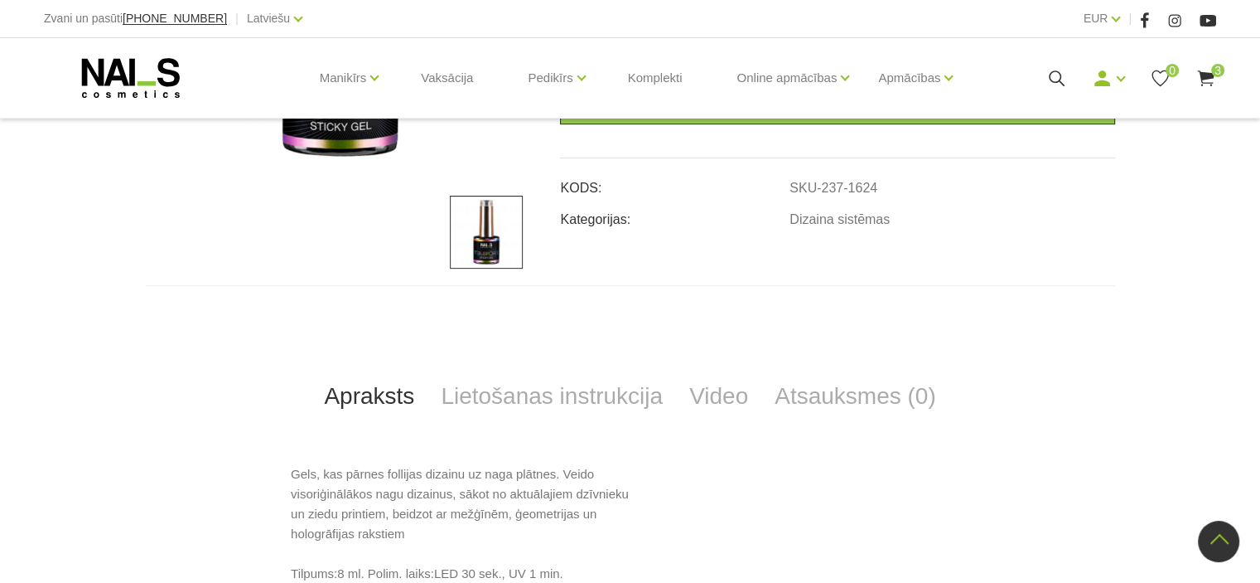
click at [1202, 78] on use at bounding box center [1205, 78] width 17 height 16
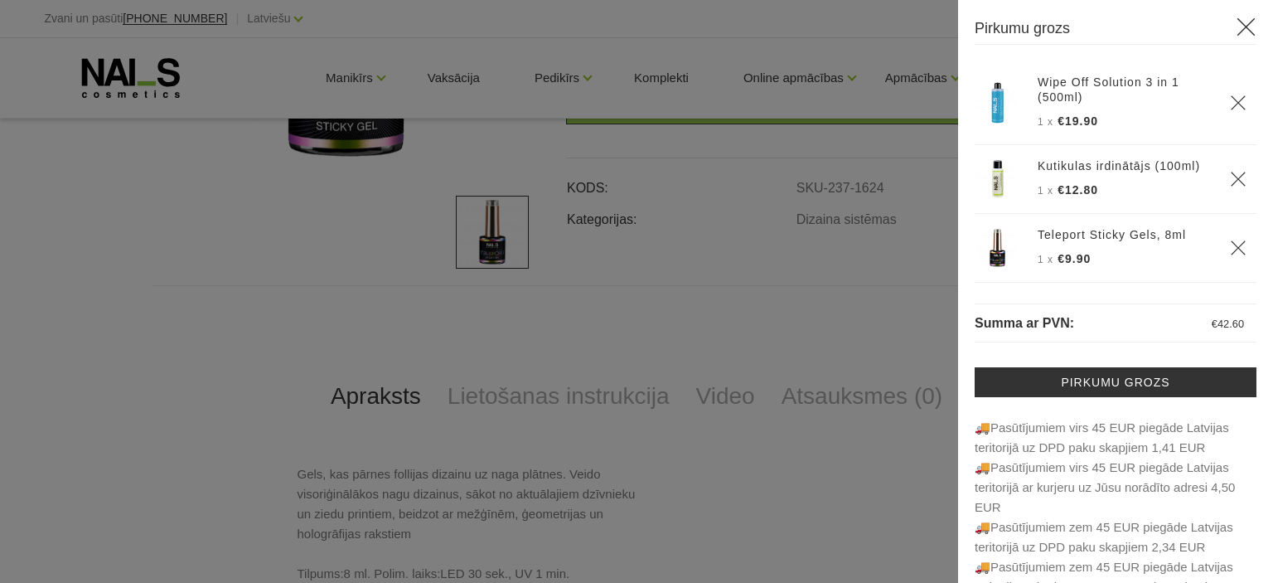
click at [259, 267] on div at bounding box center [636, 291] width 1273 height 583
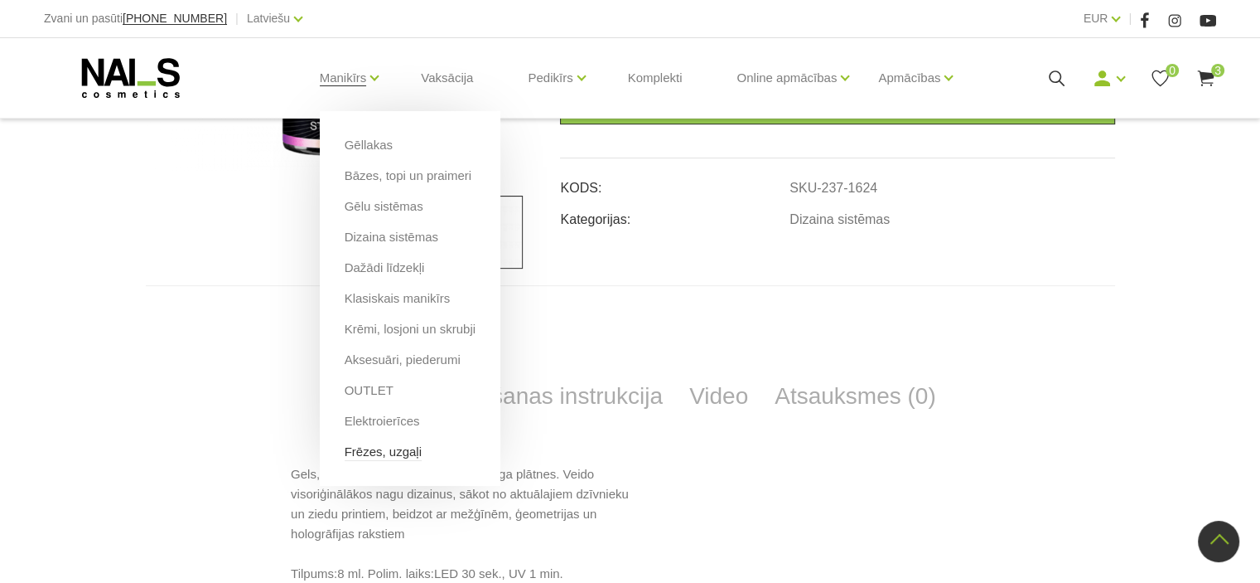
click at [354, 456] on link "Frēzes, uzgaļi" at bounding box center [383, 451] width 77 height 18
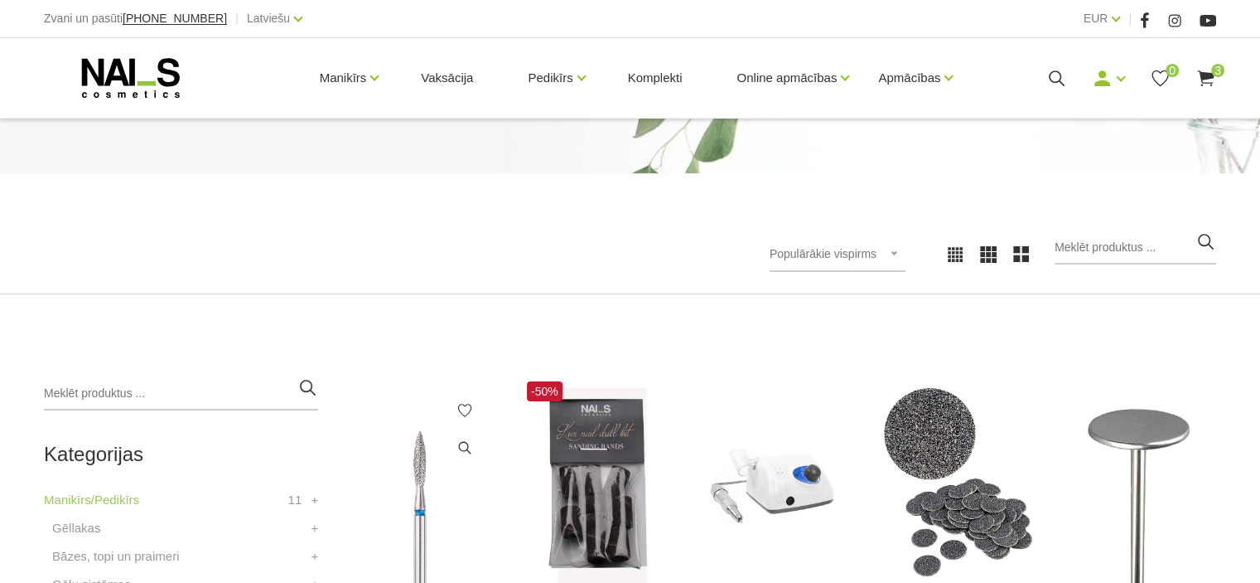
scroll to position [166, 0]
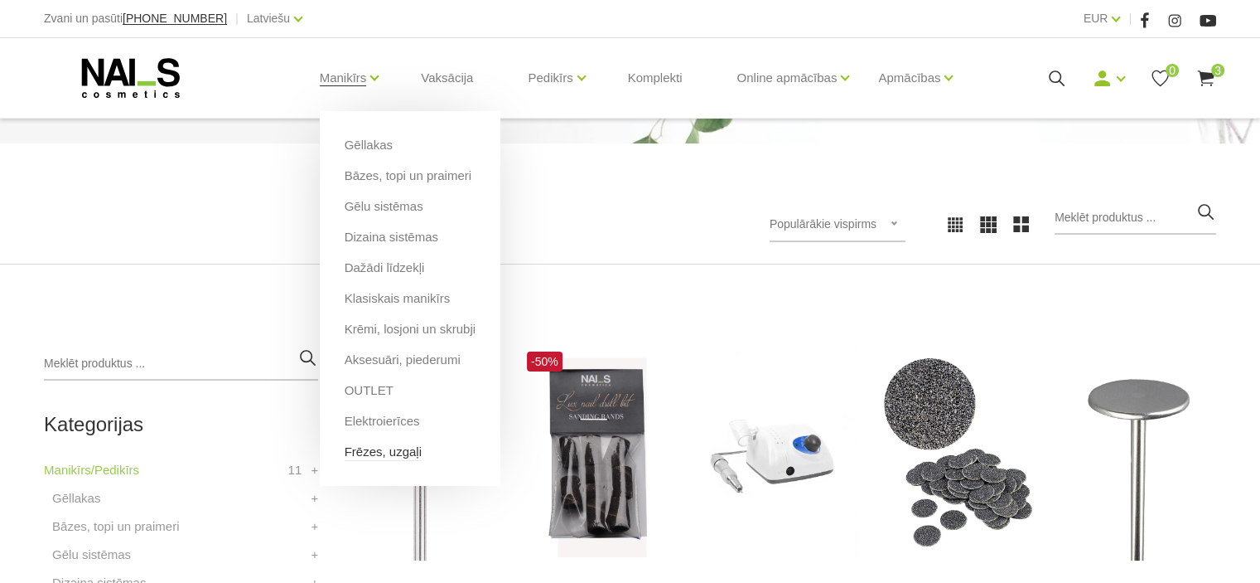
click at [360, 447] on link "Frēzes, uzgaļi" at bounding box center [383, 451] width 77 height 18
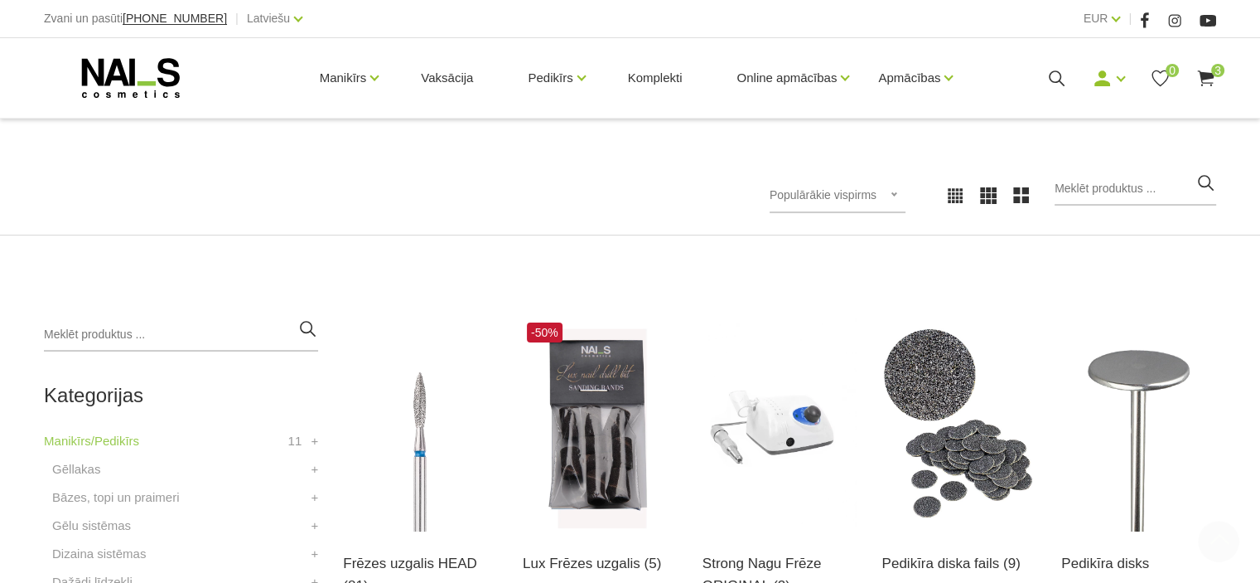
scroll to position [166, 0]
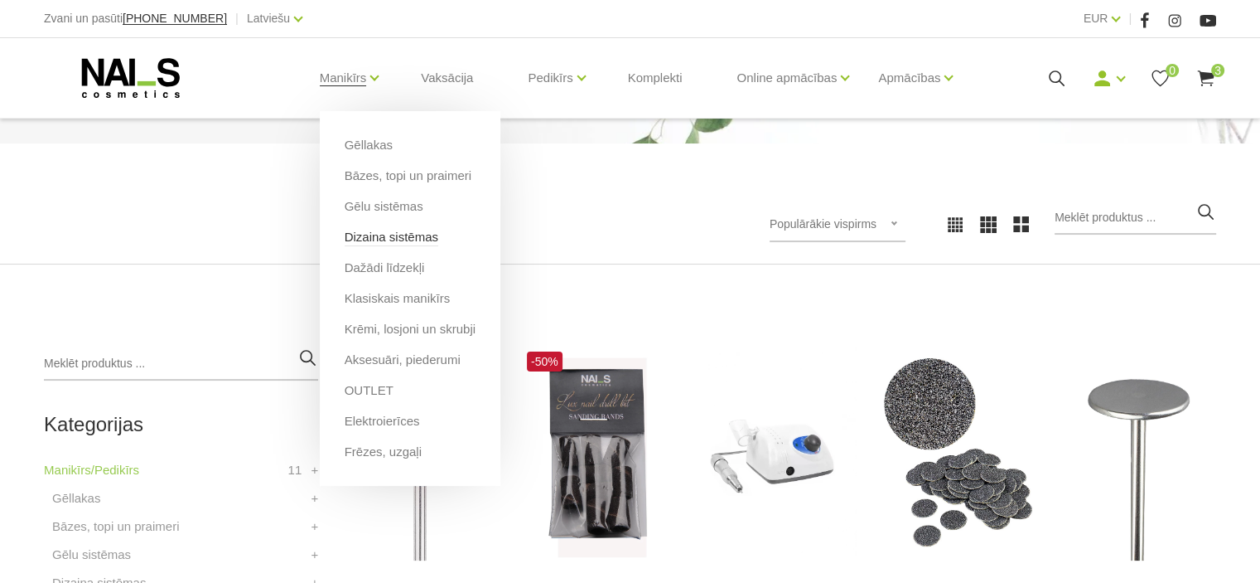
click at [391, 239] on link "Dizaina sistēmas" at bounding box center [392, 237] width 94 height 18
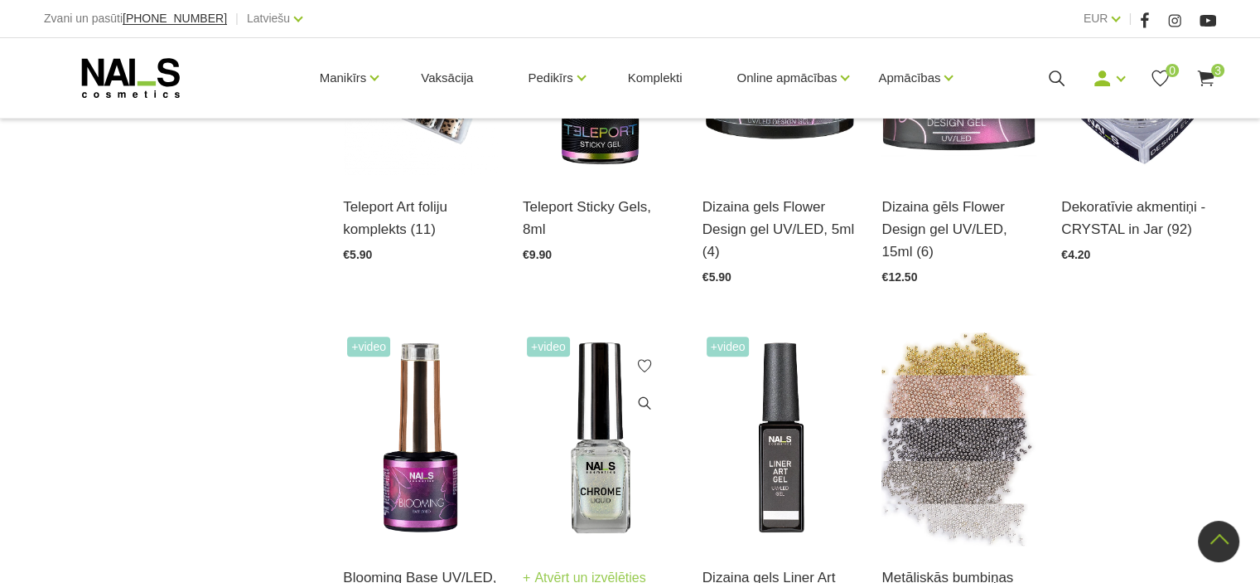
scroll to position [1740, 0]
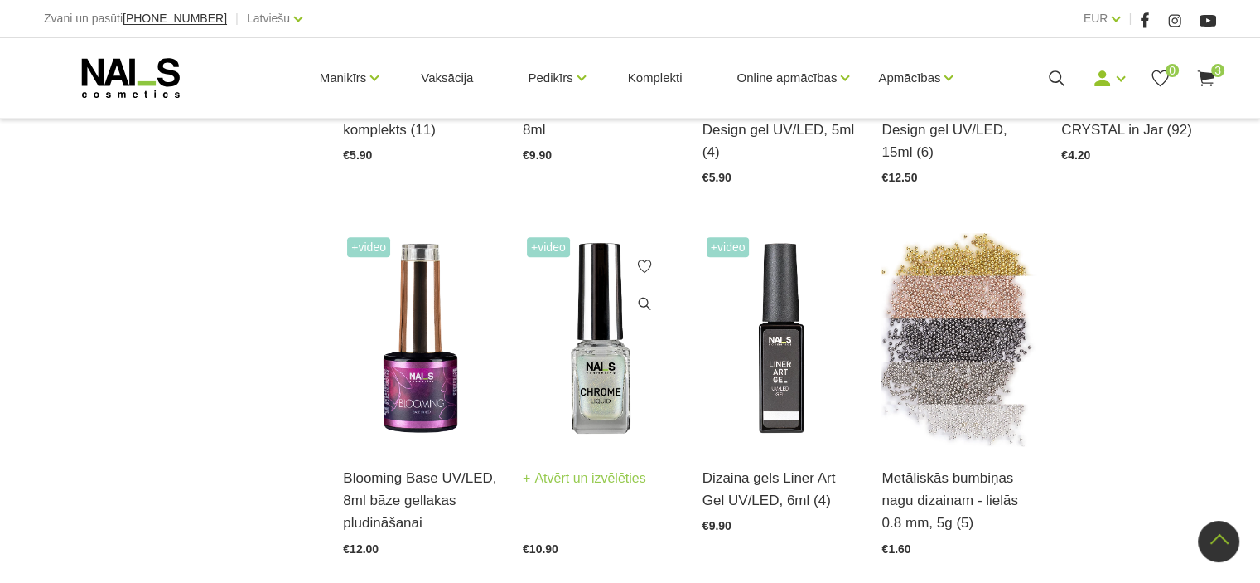
click at [607, 375] on img at bounding box center [600, 339] width 155 height 213
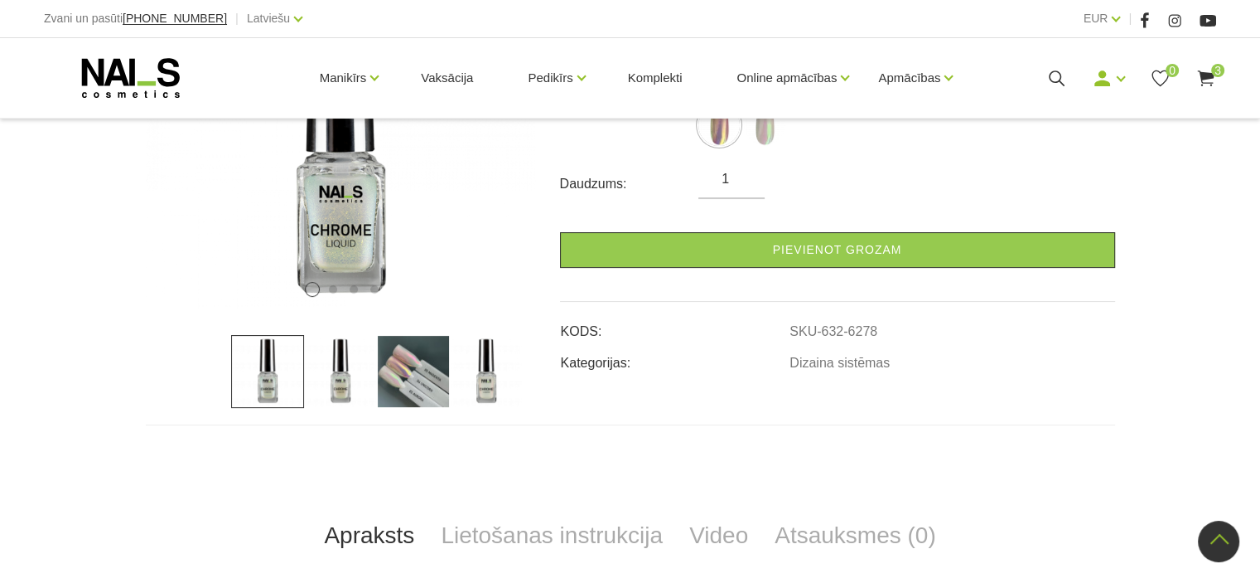
scroll to position [331, 0]
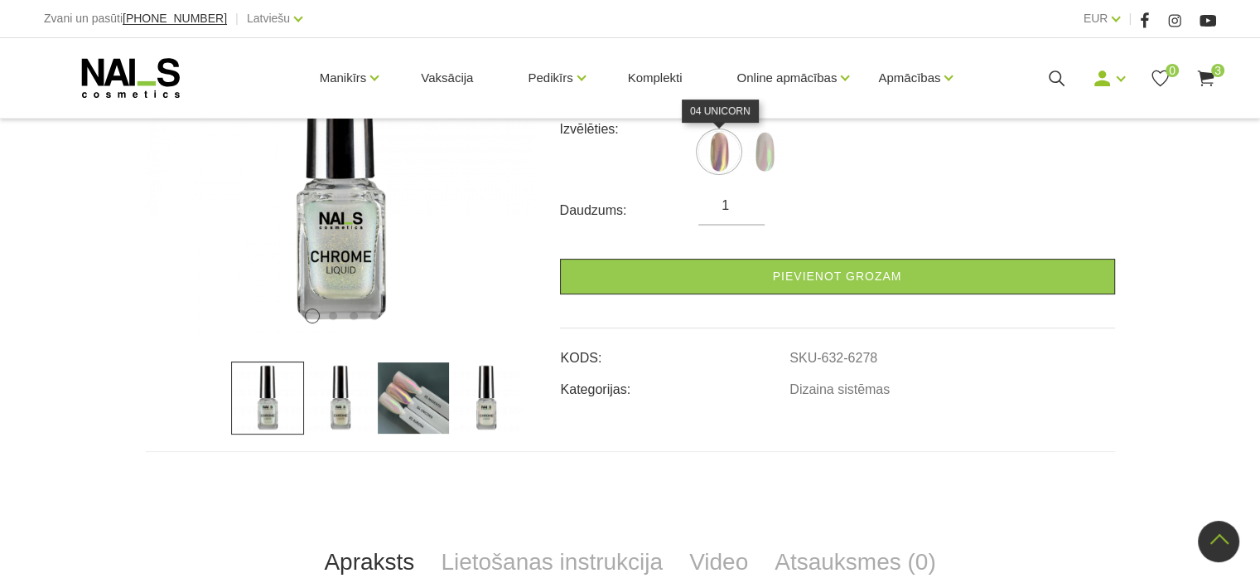
click at [719, 149] on img at bounding box center [719, 151] width 41 height 41
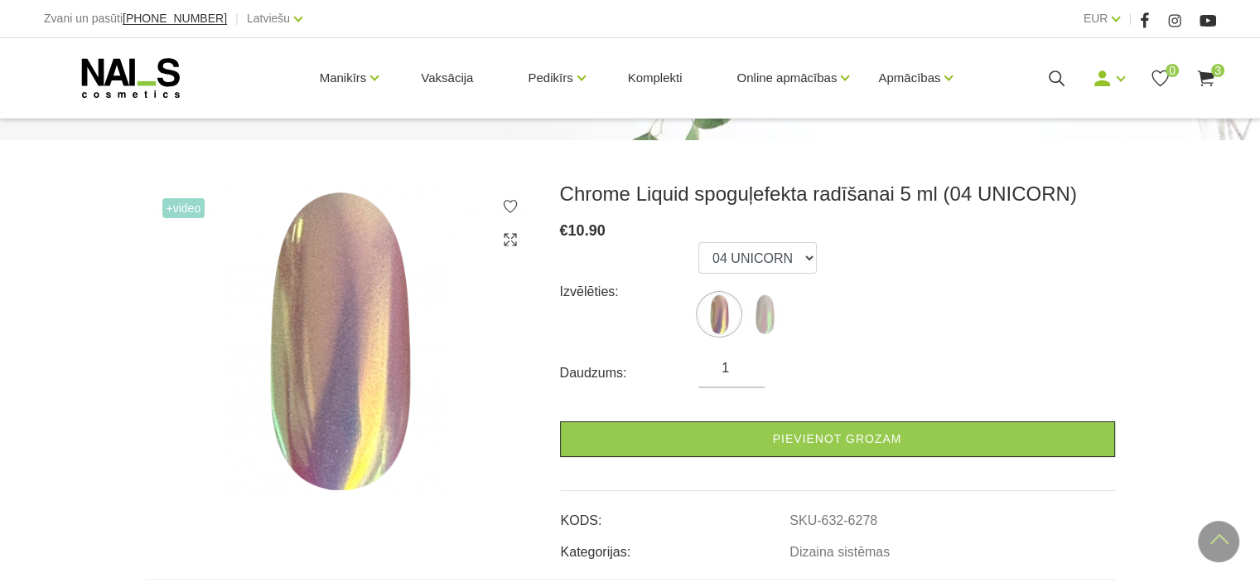
scroll to position [166, 0]
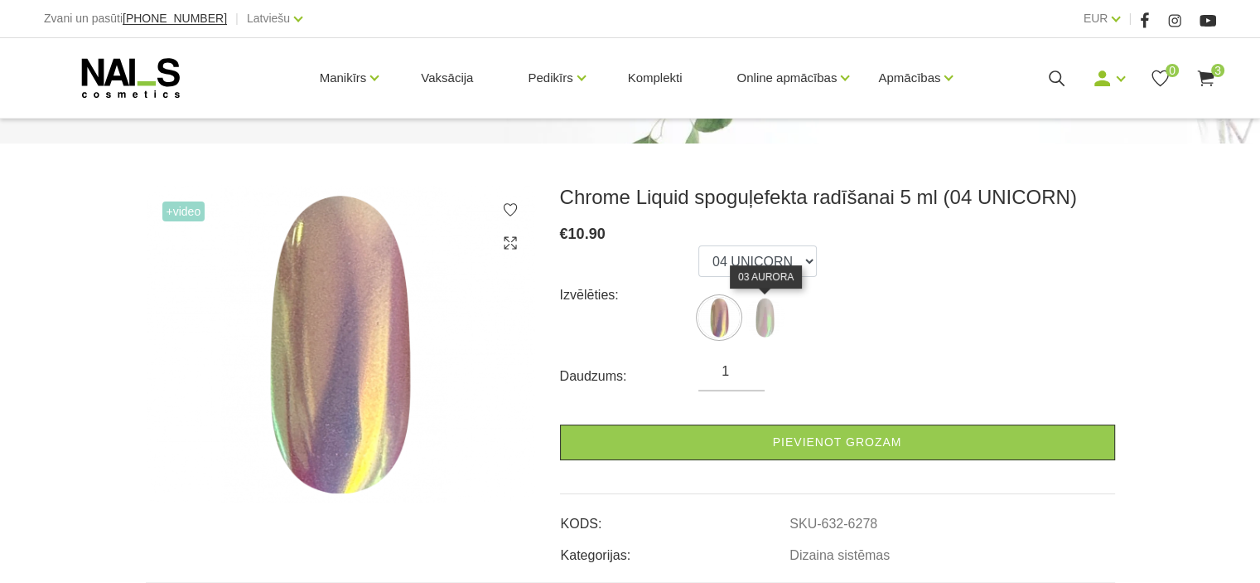
click at [766, 317] on img at bounding box center [764, 317] width 41 height 41
select select "6280"
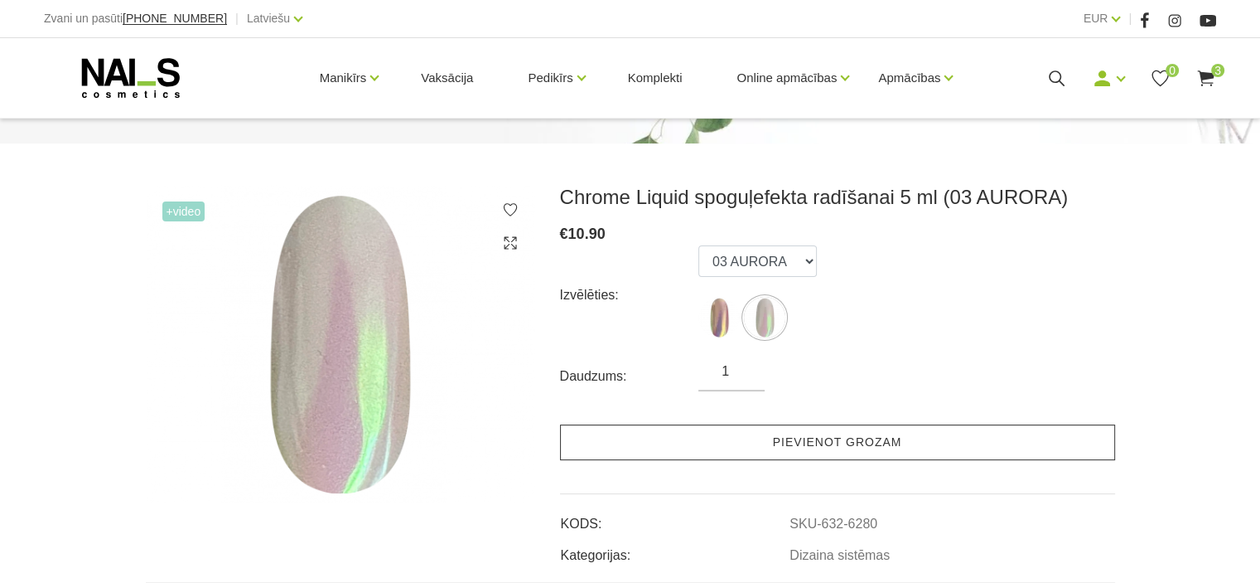
click at [829, 449] on link "Pievienot grozam" at bounding box center [837, 442] width 555 height 36
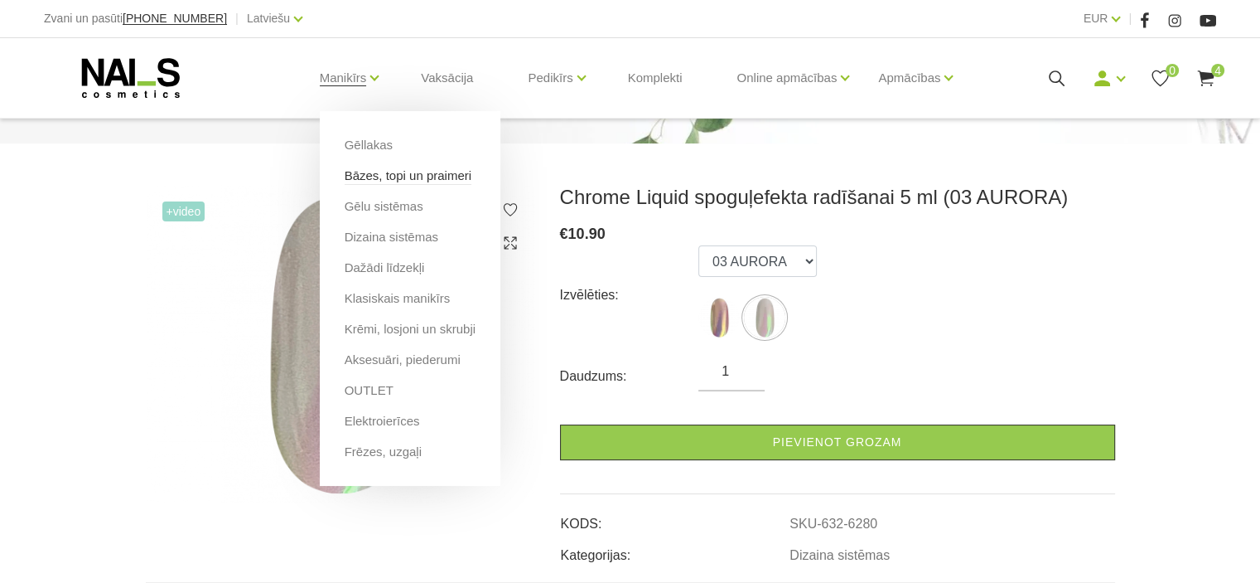
click at [394, 167] on link "Bāzes, topi un praimeri" at bounding box center [408, 176] width 127 height 18
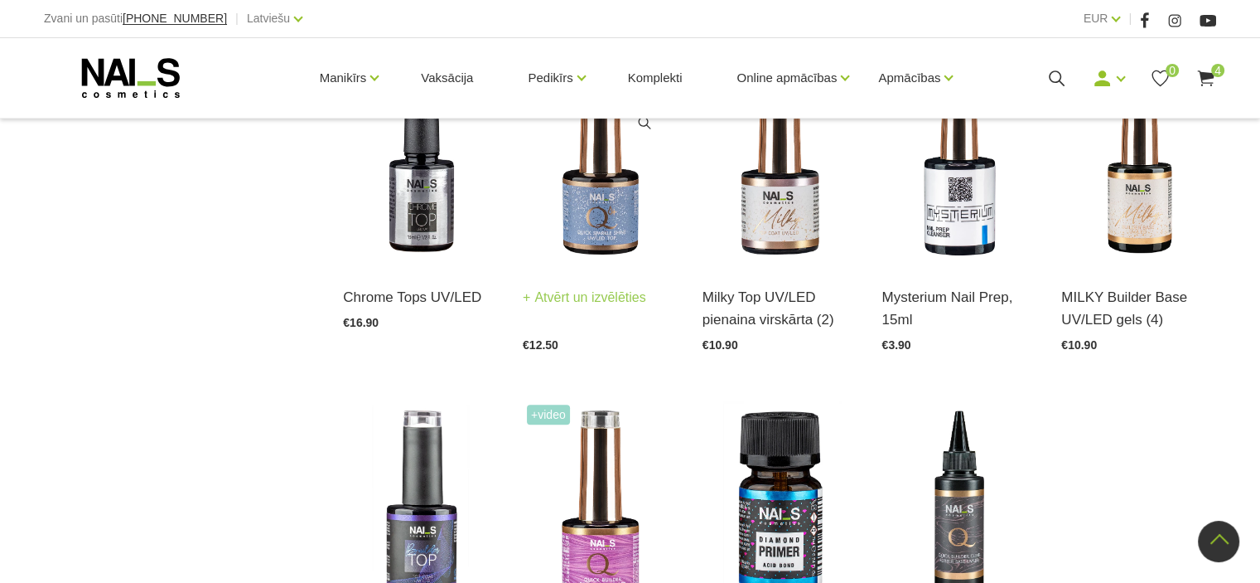
scroll to position [1574, 0]
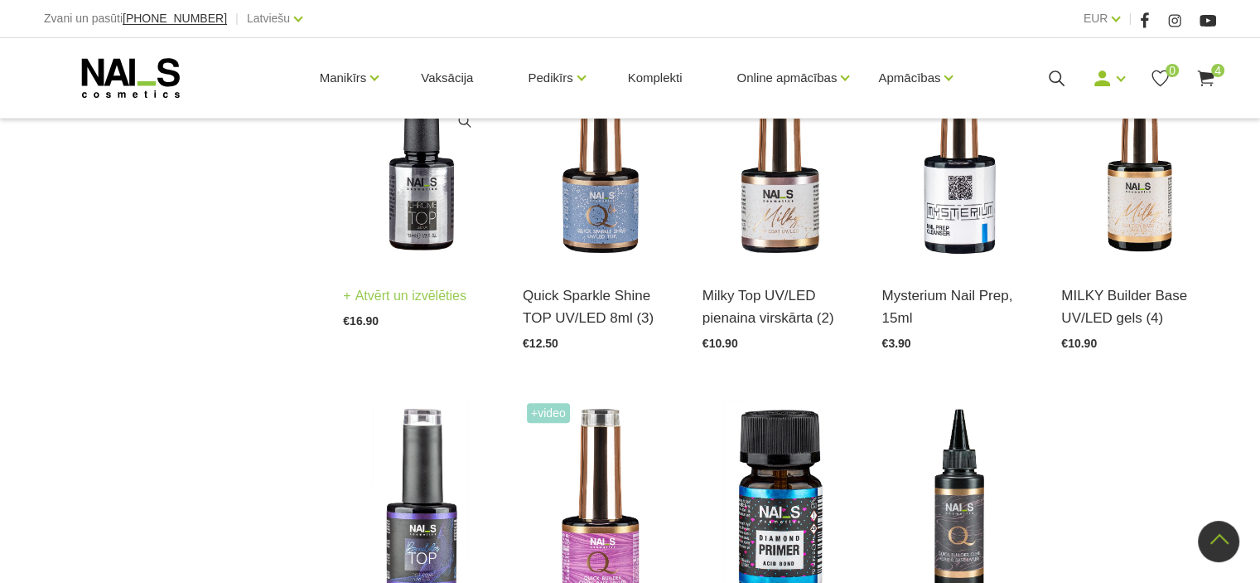
click at [409, 186] on img at bounding box center [420, 157] width 155 height 213
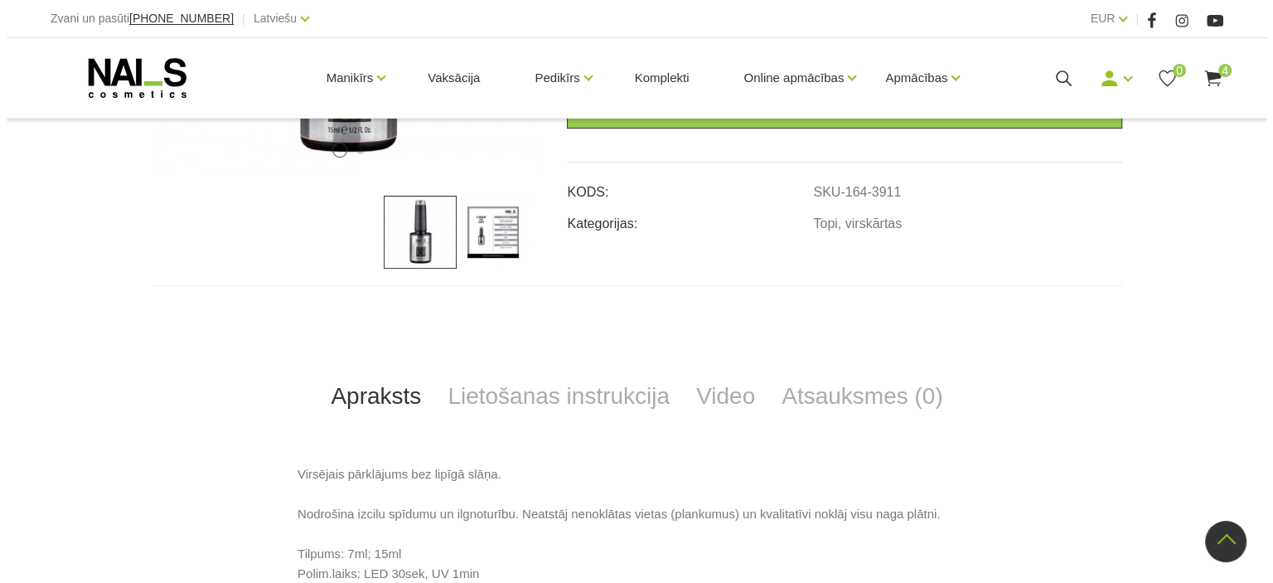
scroll to position [331, 0]
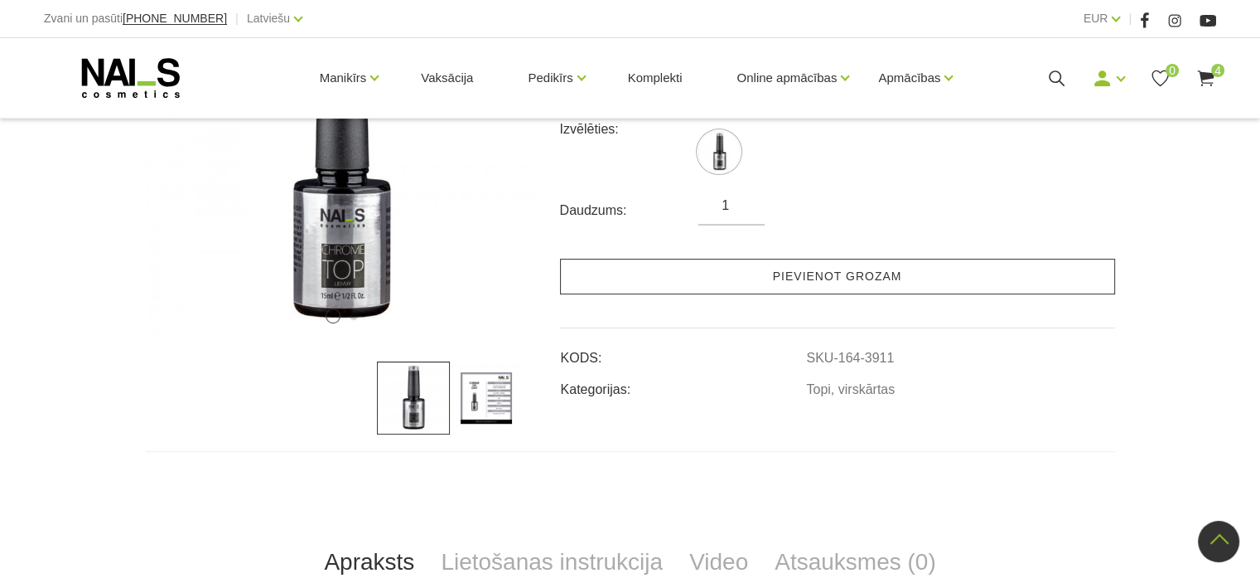
click at [800, 278] on link "Pievienot grozam" at bounding box center [837, 277] width 555 height 36
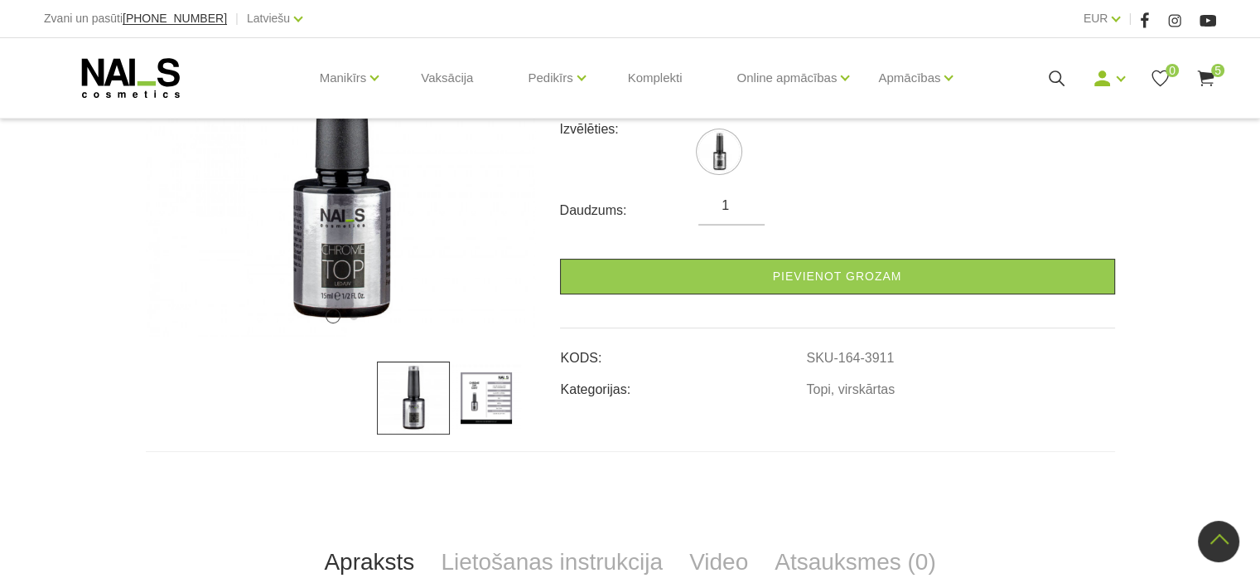
click at [1209, 71] on icon at bounding box center [1206, 78] width 21 height 21
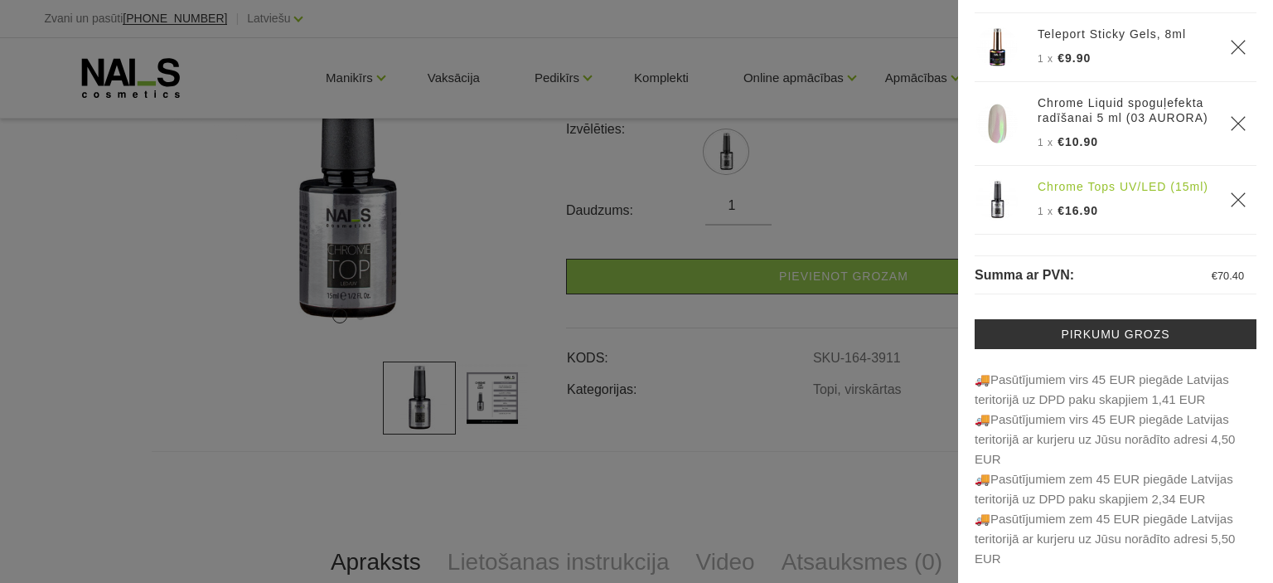
scroll to position [102, 0]
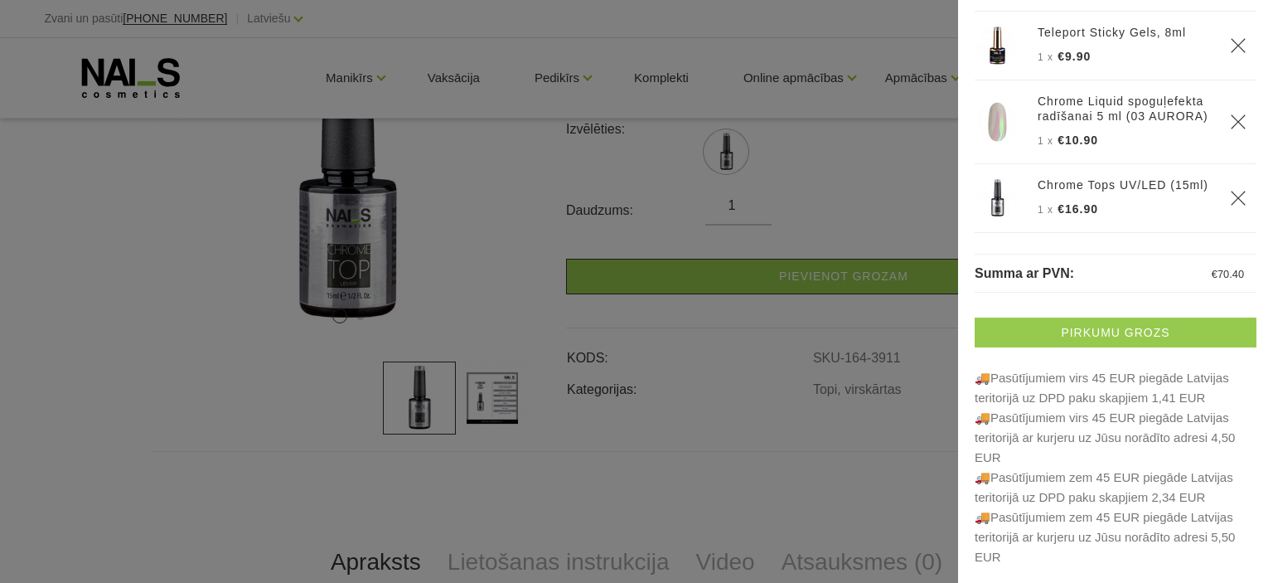
click at [1090, 331] on link "Pirkumu grozs" at bounding box center [1115, 332] width 282 height 30
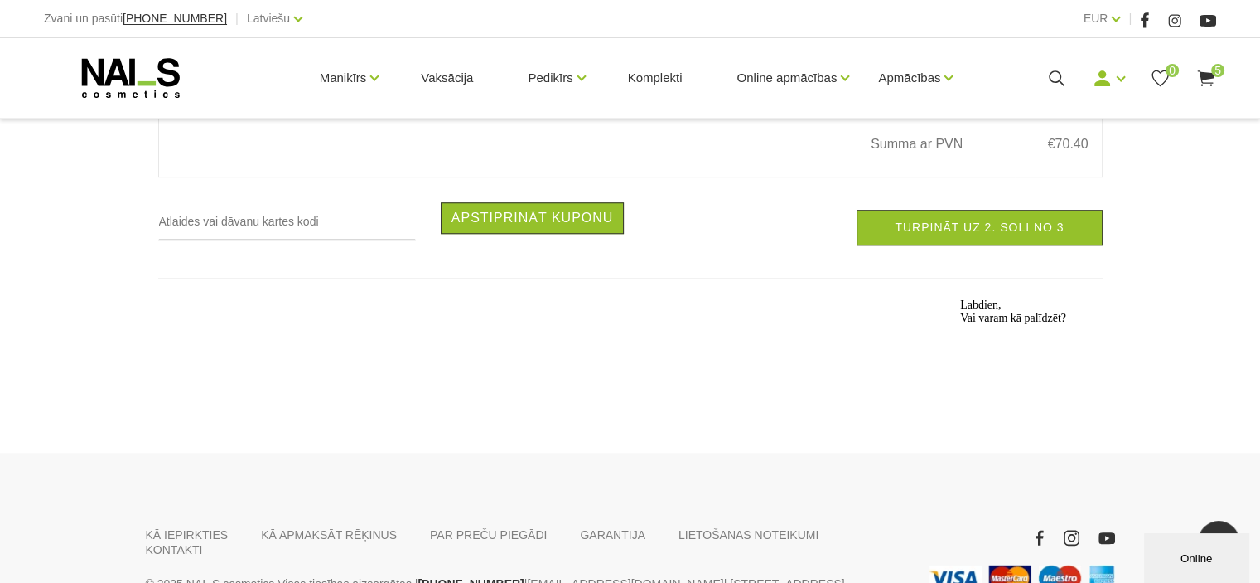
scroll to position [1326, 0]
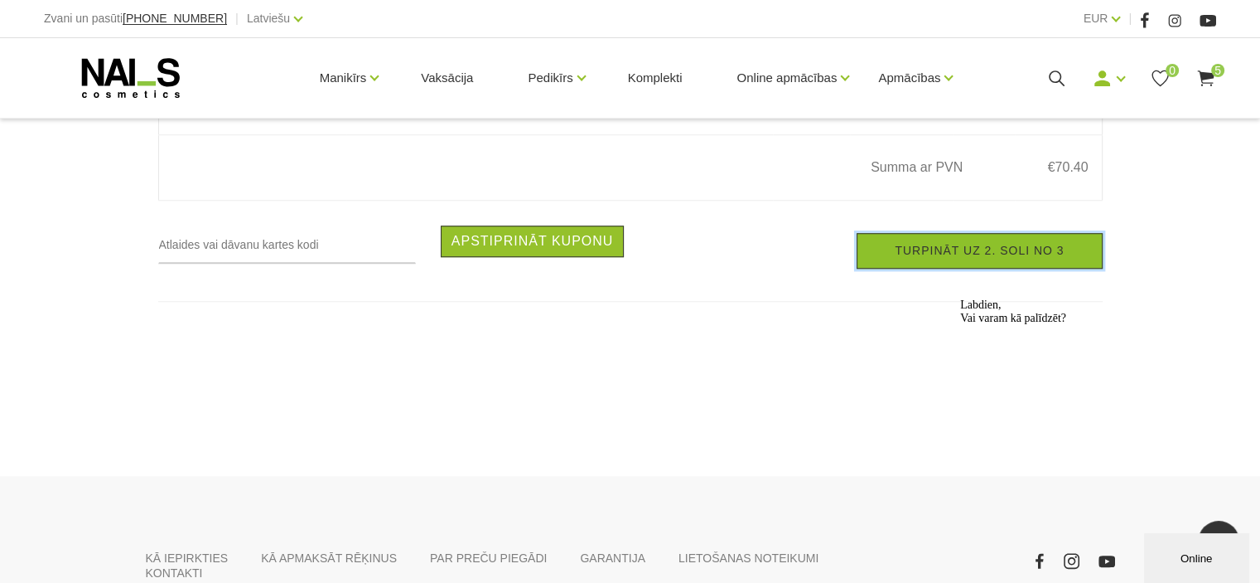
click at [923, 258] on link "Turpināt uz 2. soli no 3" at bounding box center [979, 251] width 245 height 36
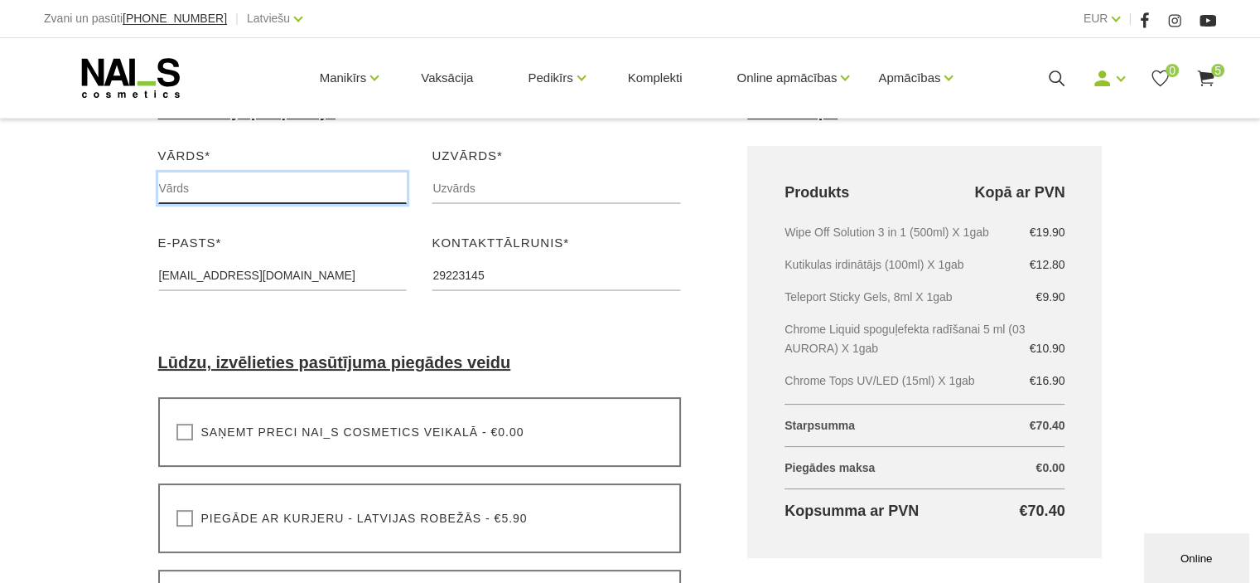
click at [195, 175] on input "text" at bounding box center [282, 187] width 249 height 31
type input "Ilze"
type input "Bomkalne"
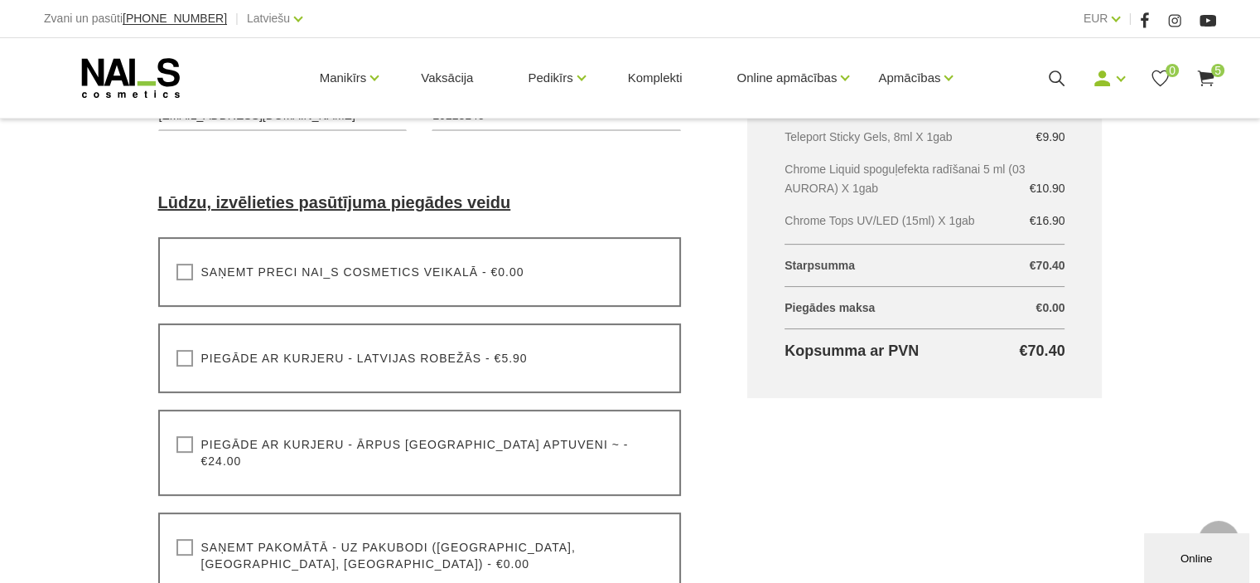
scroll to position [414, 0]
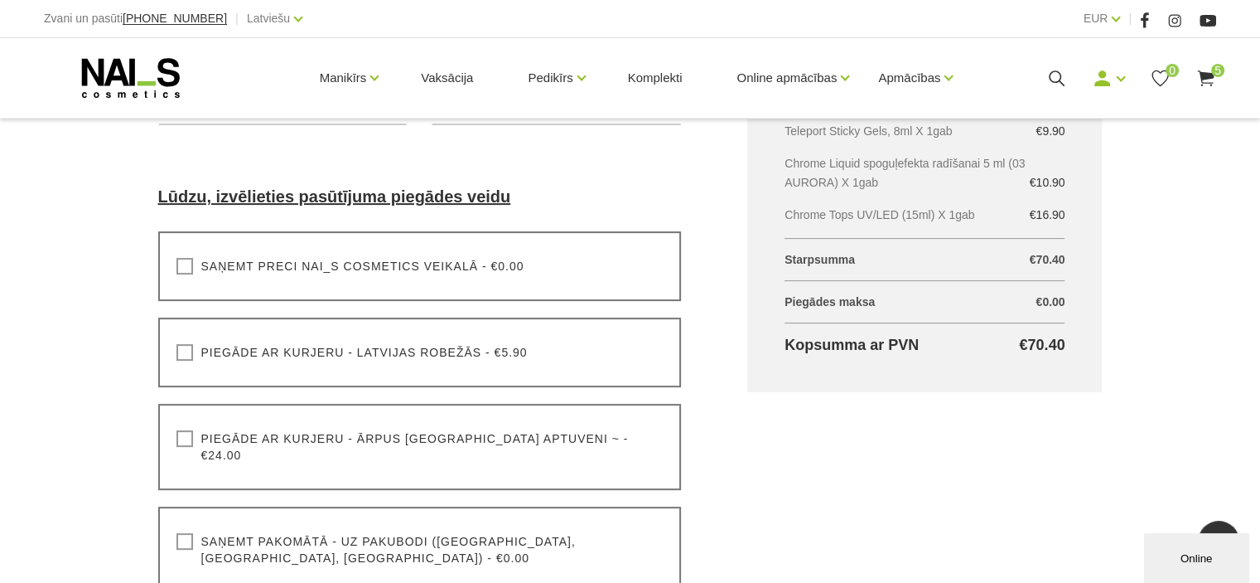
click at [181, 533] on label "Saņemt pakomātā - uz pakubodi (Latvija, Lietuva, Igaunija) - €0.00" at bounding box center [419, 549] width 487 height 33
click at [0, 0] on input "Saņemt pakomātā - uz pakubodi (Latvija, Lietuva, Igaunija) - €0.00" at bounding box center [0, 0] width 0 height 0
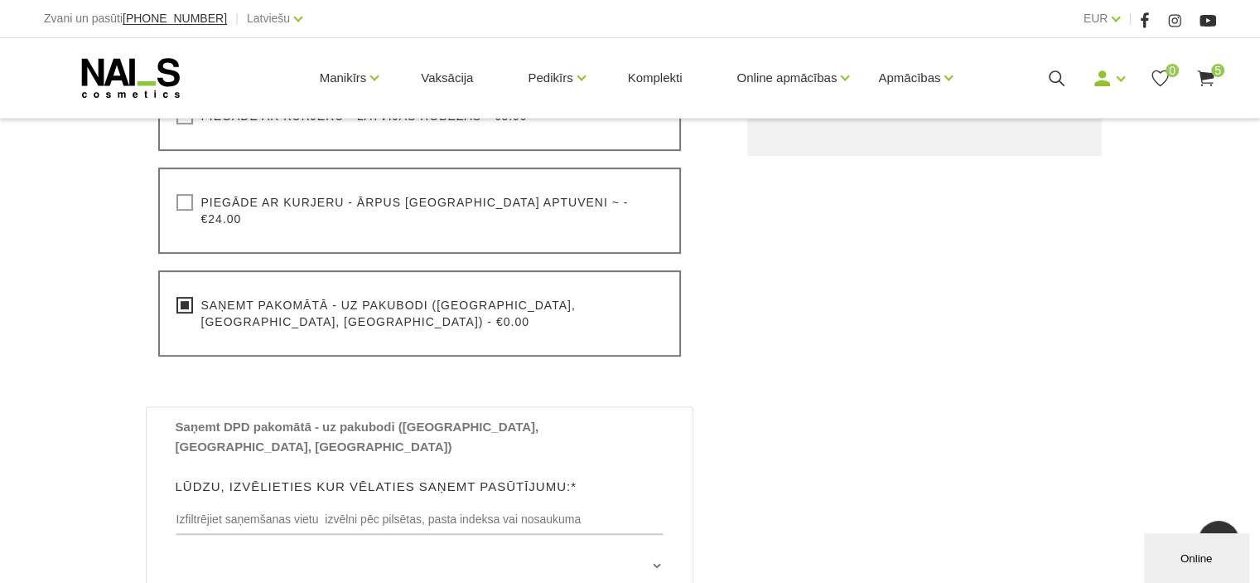
scroll to position [663, 0]
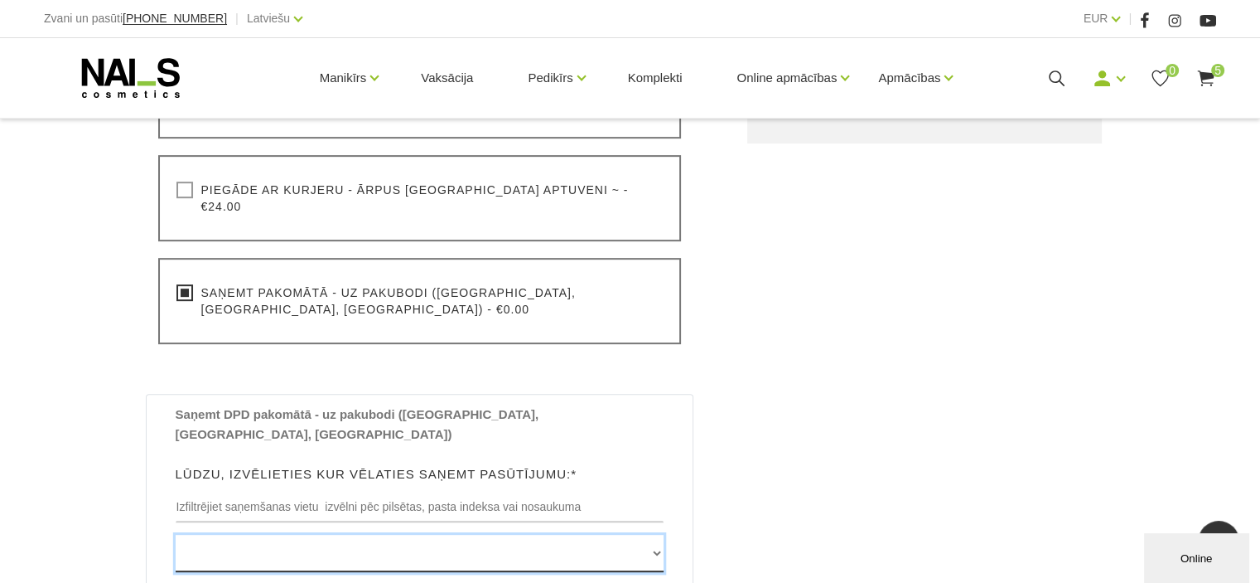
click at [655, 534] on select "Edvarta Virzas iela 2 , IECAVA, LV3913, (Paku Skapis TOP Iecava) Rīgas iela 27 …" at bounding box center [420, 552] width 489 height 37
select select "Dundagas iela 18 , TALSI, LV3201, (Paku Skapis Rimi Talsi)"
click at [176, 534] on select "Edvarta Virzas iela 2 , IECAVA, LV3913, (Paku Skapis TOP Iecava) Rīgas iela 27 …" at bounding box center [420, 552] width 489 height 37
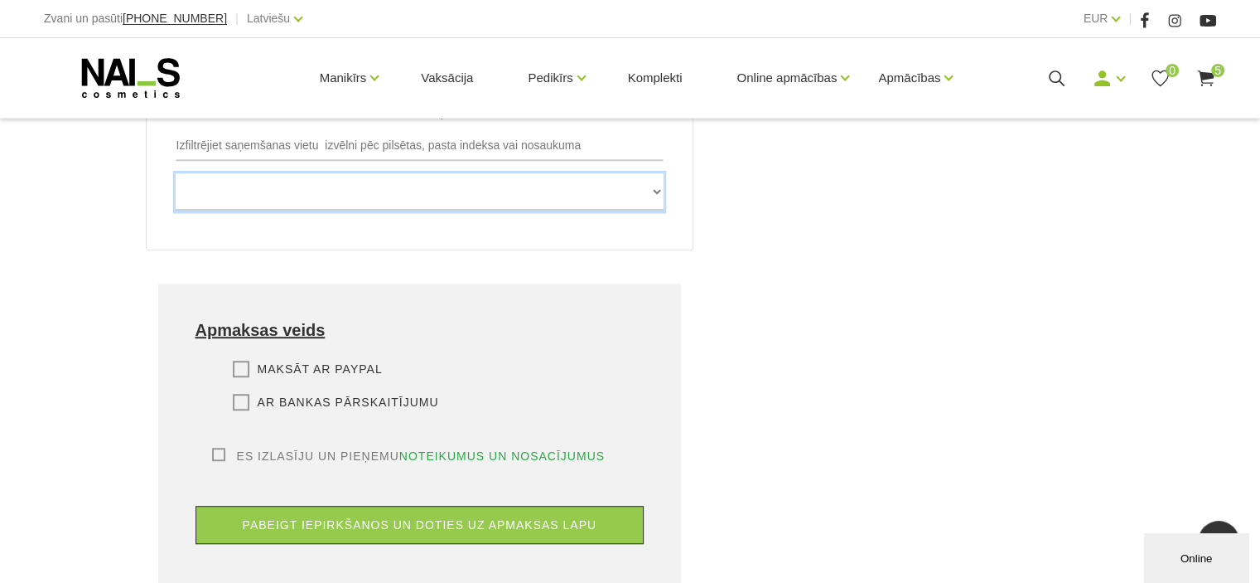
scroll to position [1077, 0]
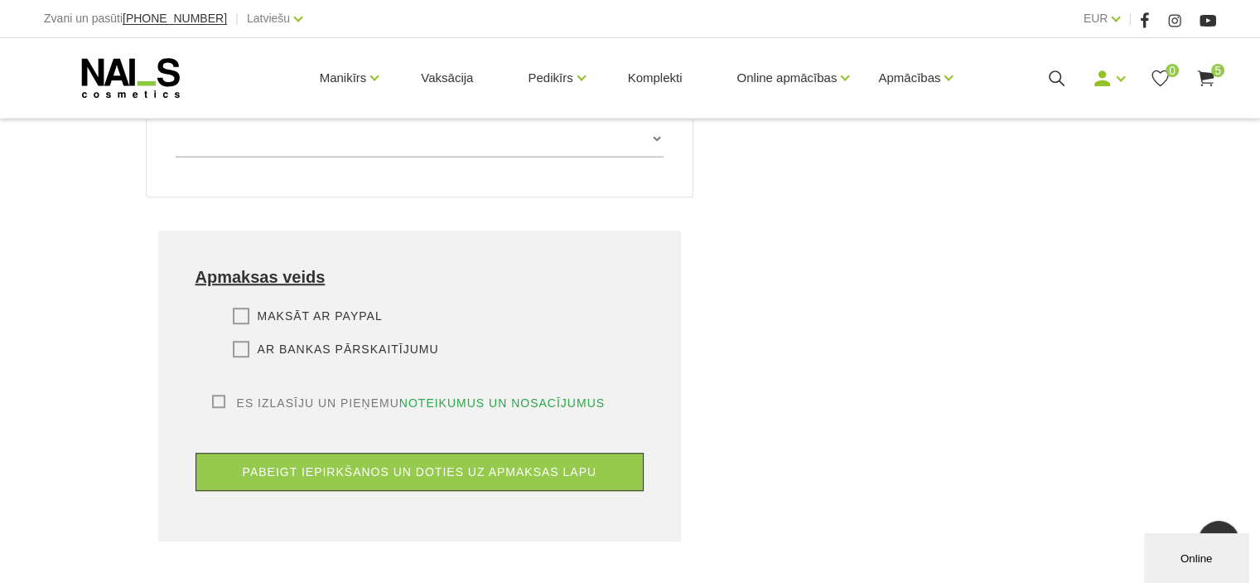
click at [233, 307] on label "Maksāt ar PayPal" at bounding box center [308, 315] width 150 height 17
click at [0, 0] on input "Maksāt ar PayPal" at bounding box center [0, 0] width 0 height 0
click at [222, 394] on label "Es izlasīju un pieņemu noteikumus un nosacījumus" at bounding box center [409, 402] width 394 height 17
click at [0, 0] on input "Es izlasīju un pieņemu noteikumus un nosacījumus" at bounding box center [0, 0] width 0 height 0
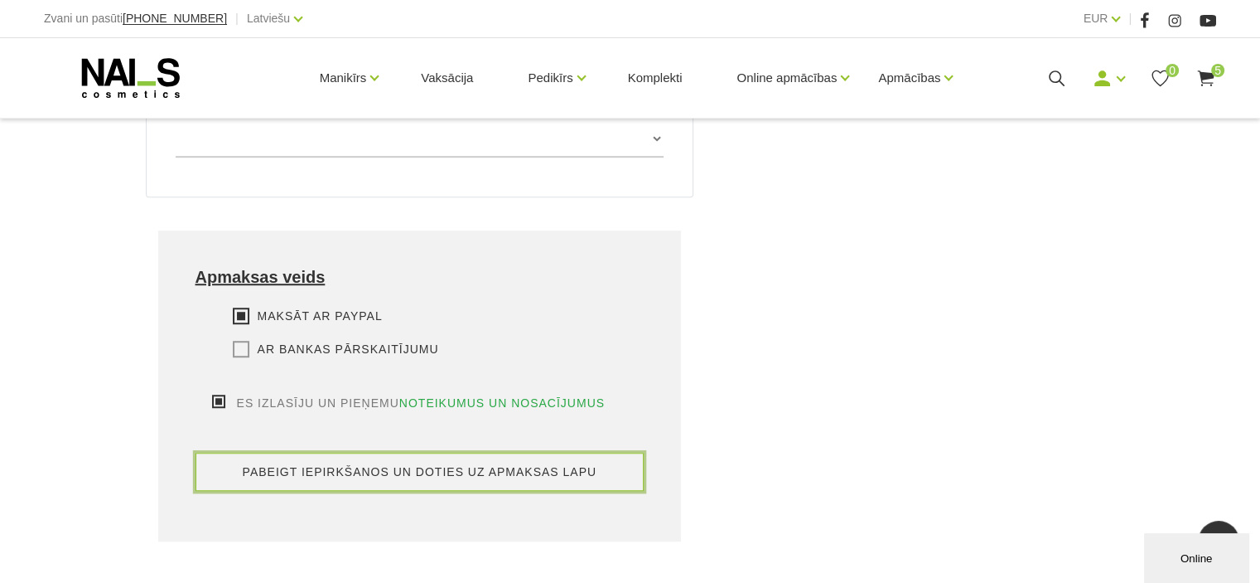
click at [355, 452] on button "pabeigt iepirkšanos un doties uz apmaksas lapu" at bounding box center [420, 471] width 449 height 38
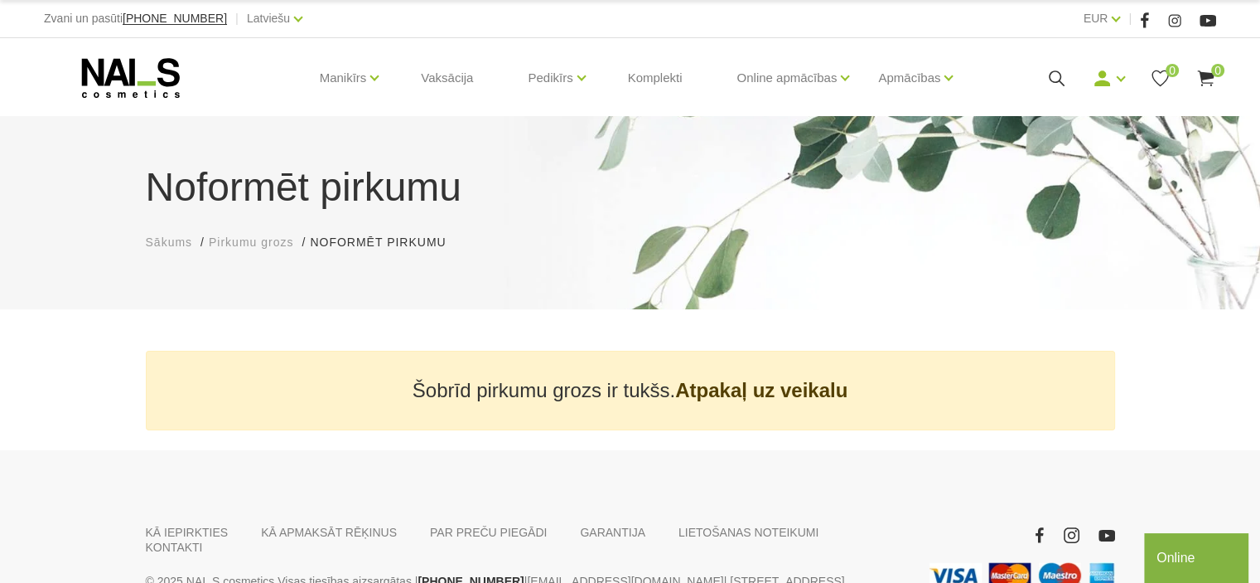
click at [1196, 77] on icon at bounding box center [1206, 78] width 21 height 21
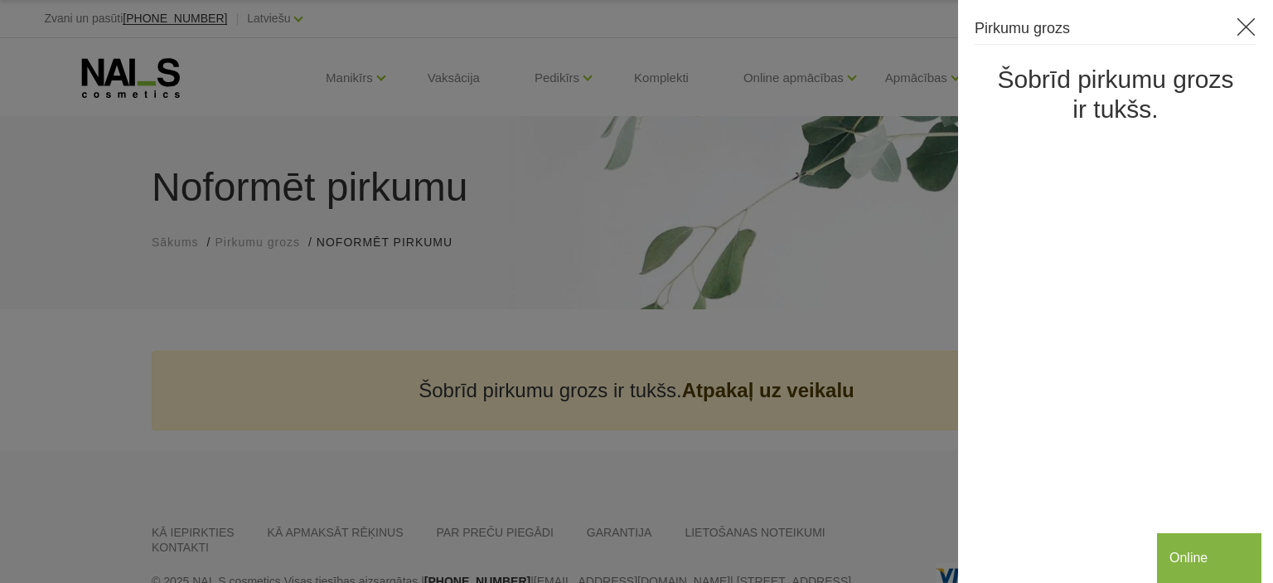
click at [1243, 26] on icon at bounding box center [1245, 27] width 21 height 21
